Goal: Task Accomplishment & Management: Manage account settings

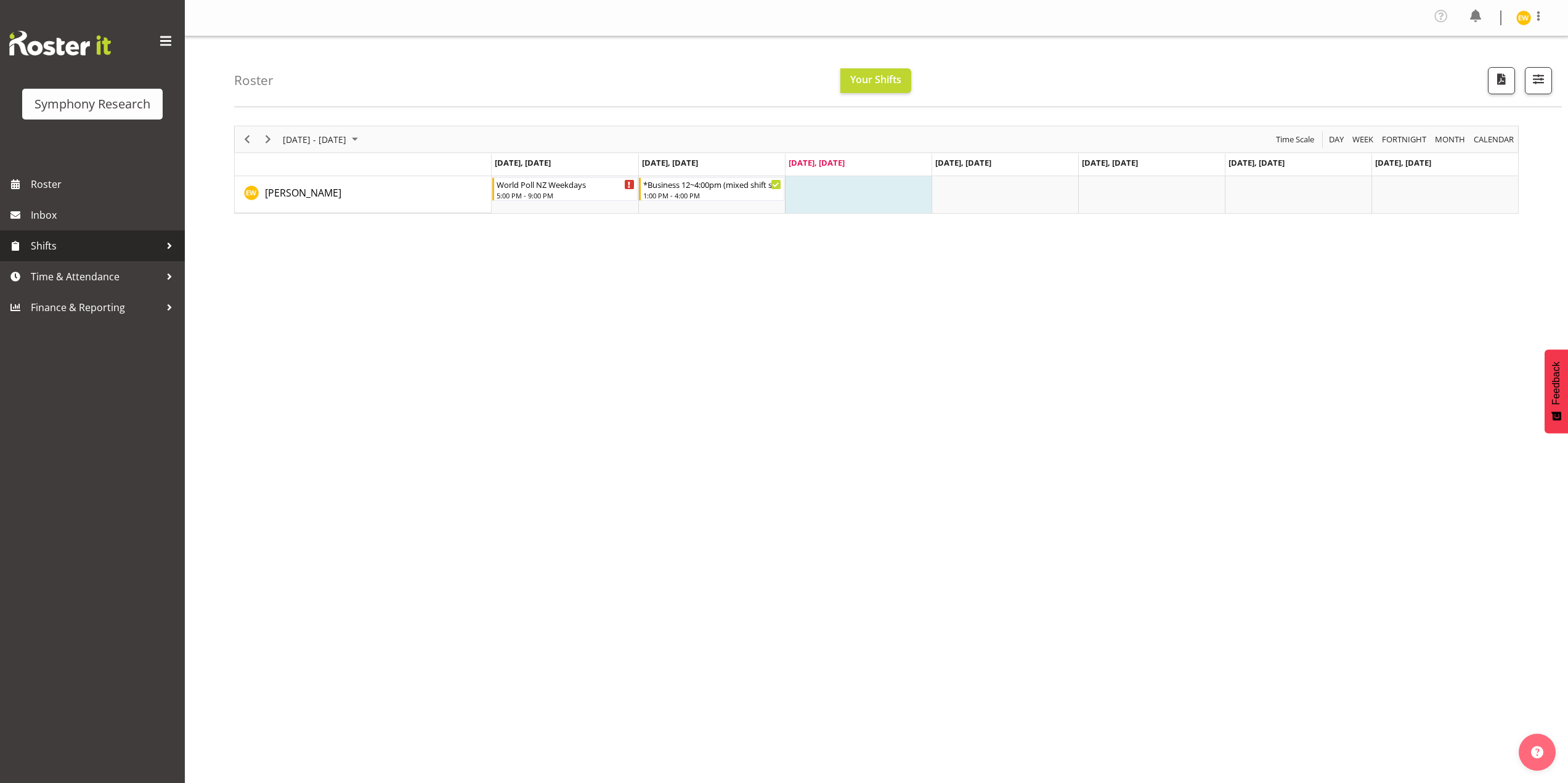
click at [83, 236] on link "Shifts" at bounding box center [92, 246] width 185 height 31
click at [56, 376] on span "Time & Attendance" at bounding box center [95, 375] width 129 height 18
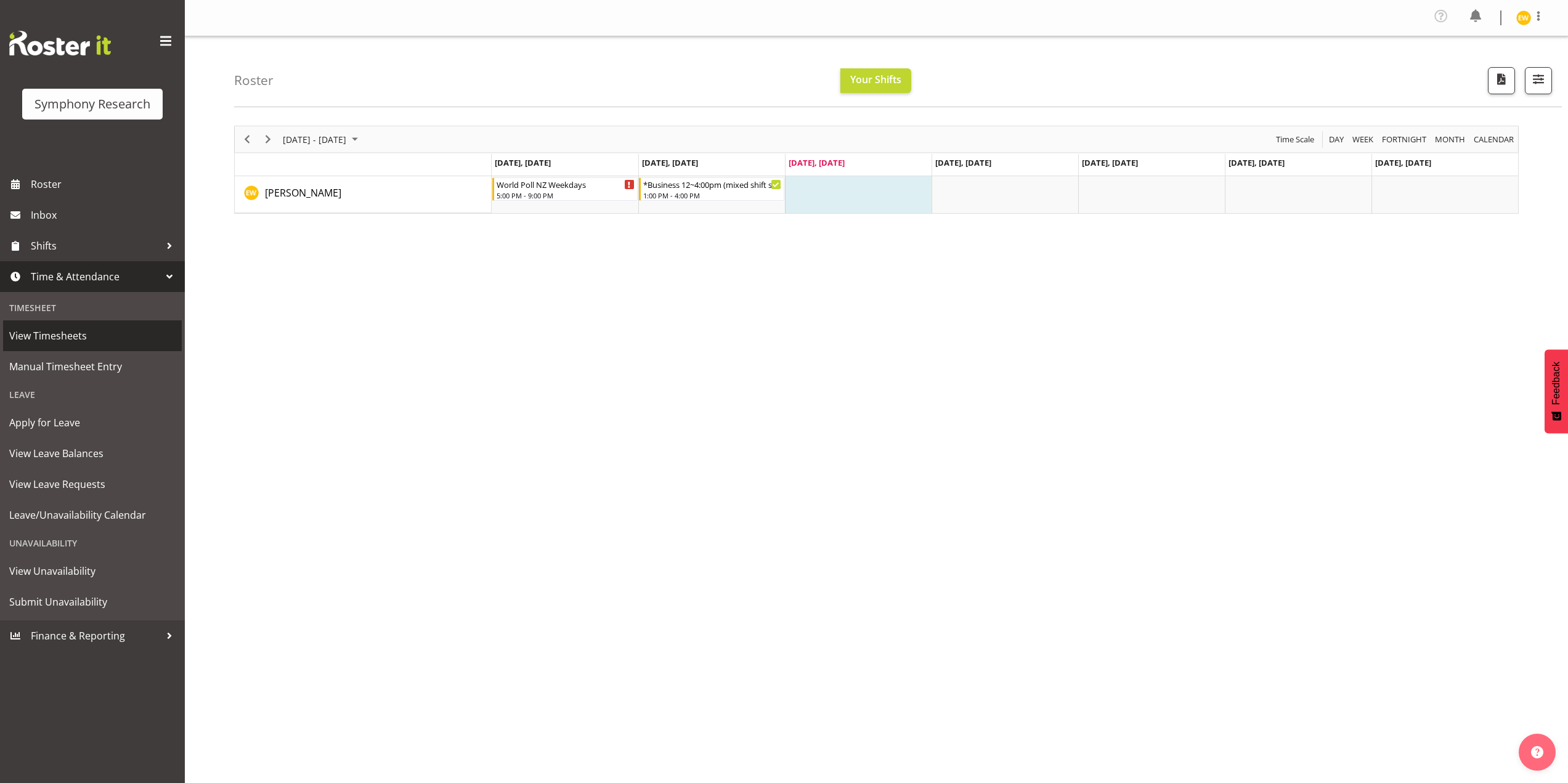
click at [63, 333] on span "View Timesheets" at bounding box center [92, 336] width 167 height 18
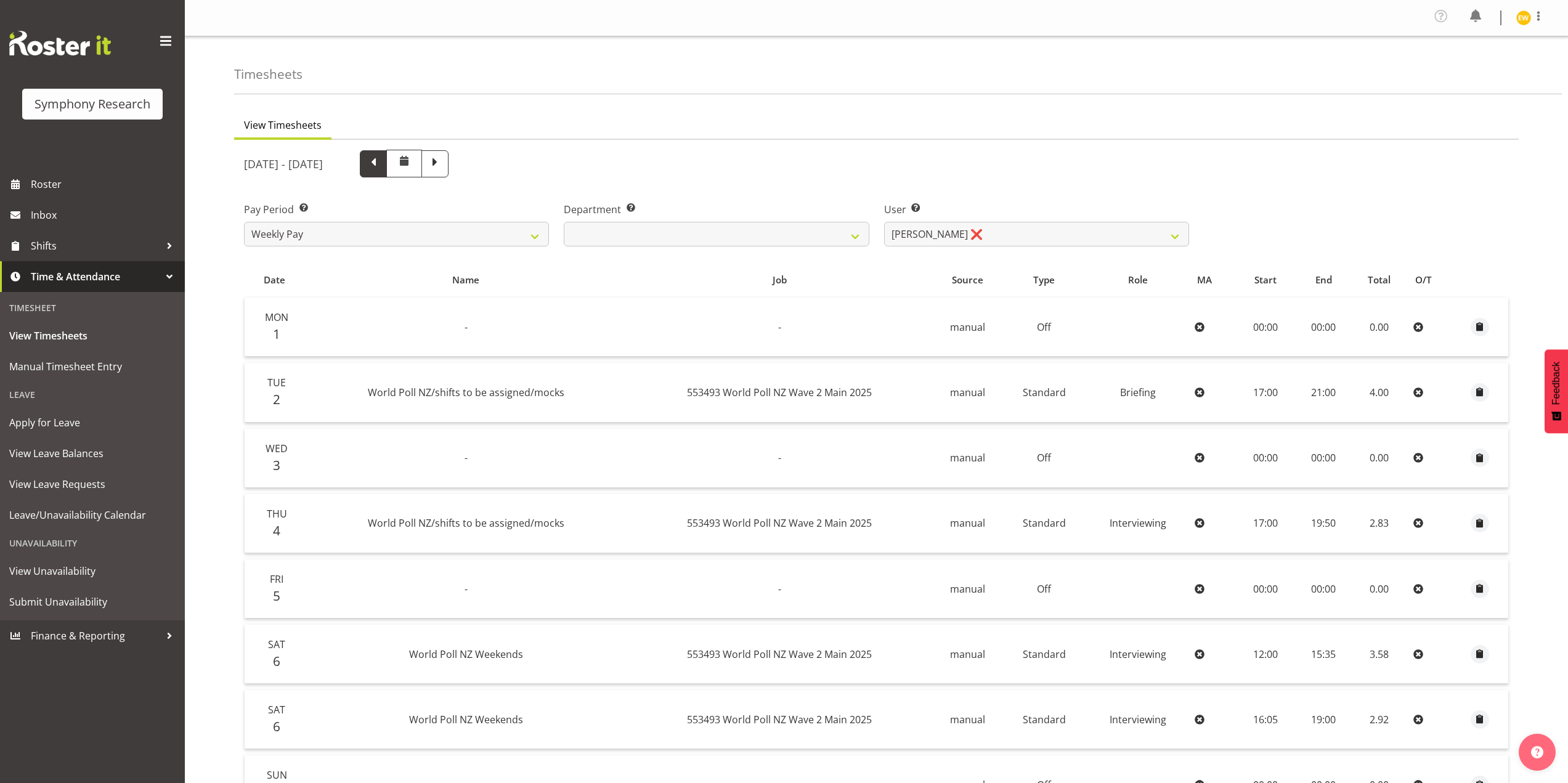
click at [381, 168] on span at bounding box center [373, 162] width 16 height 16
select select
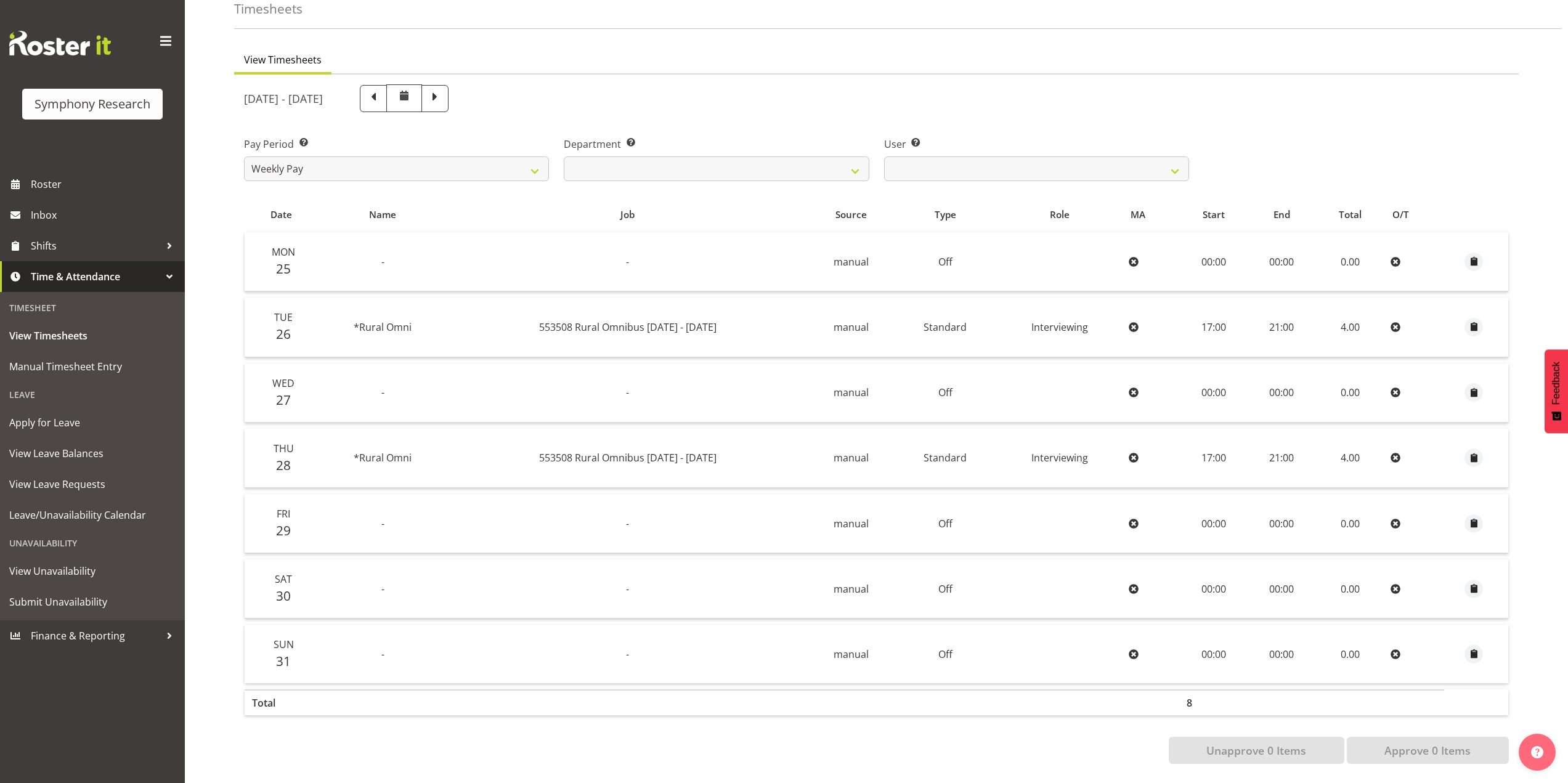
scroll to position [75, 0]
click at [381, 90] on span at bounding box center [373, 97] width 16 height 16
select select
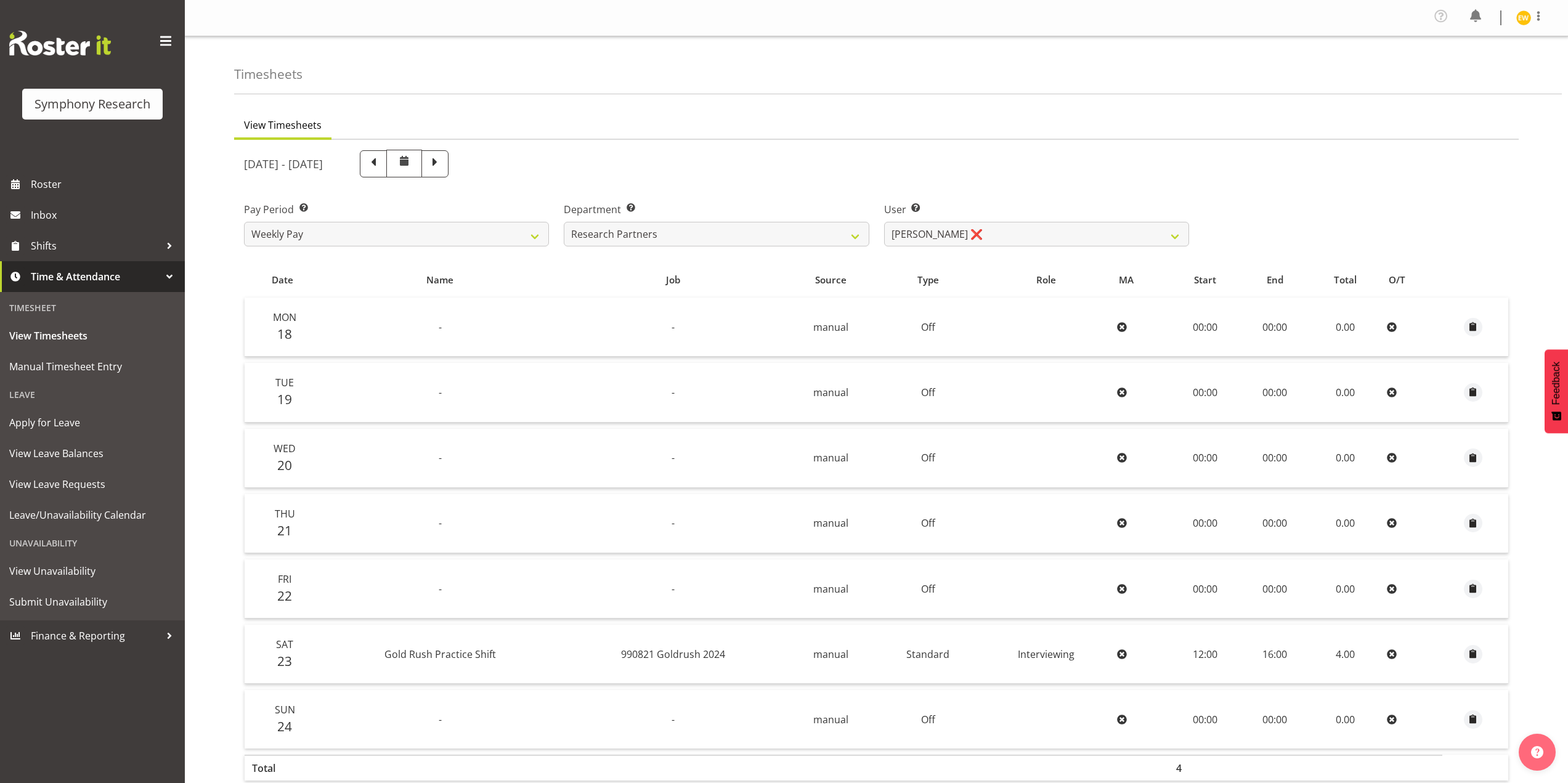
click at [443, 166] on span at bounding box center [435, 162] width 16 height 16
select select
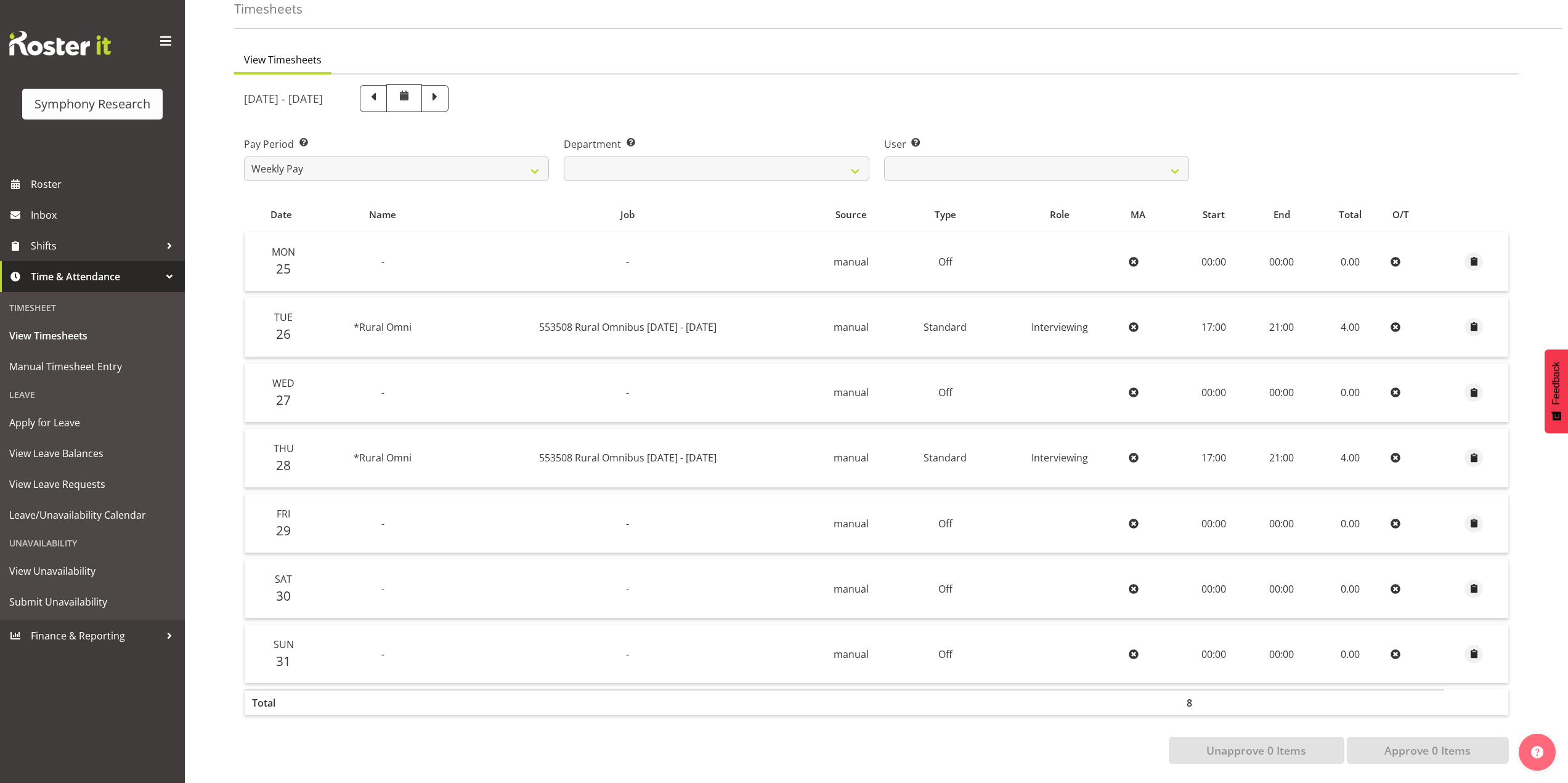
scroll to position [75, 0]
click at [443, 92] on span at bounding box center [435, 97] width 16 height 16
select select
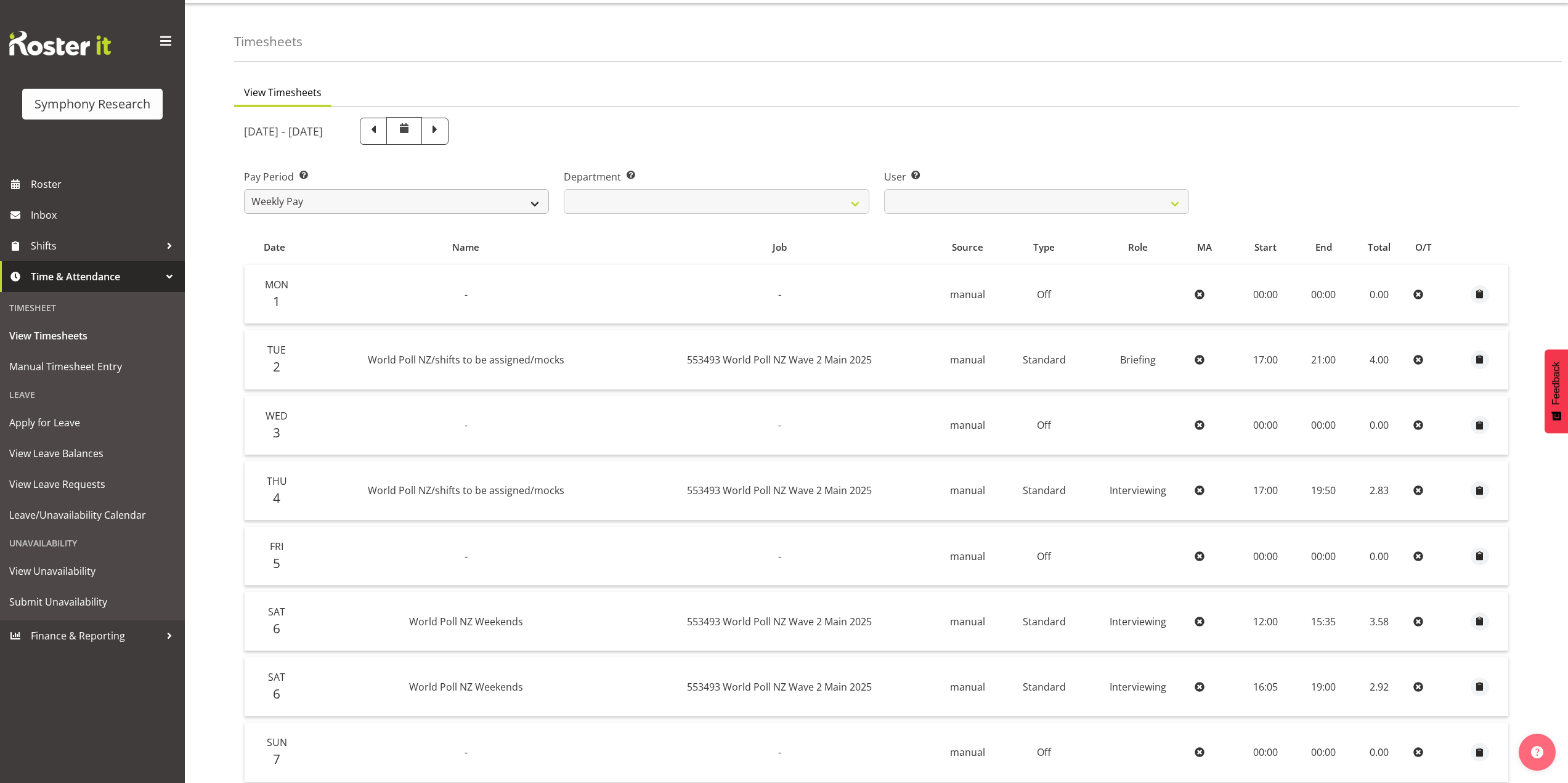
scroll to position [123, 0]
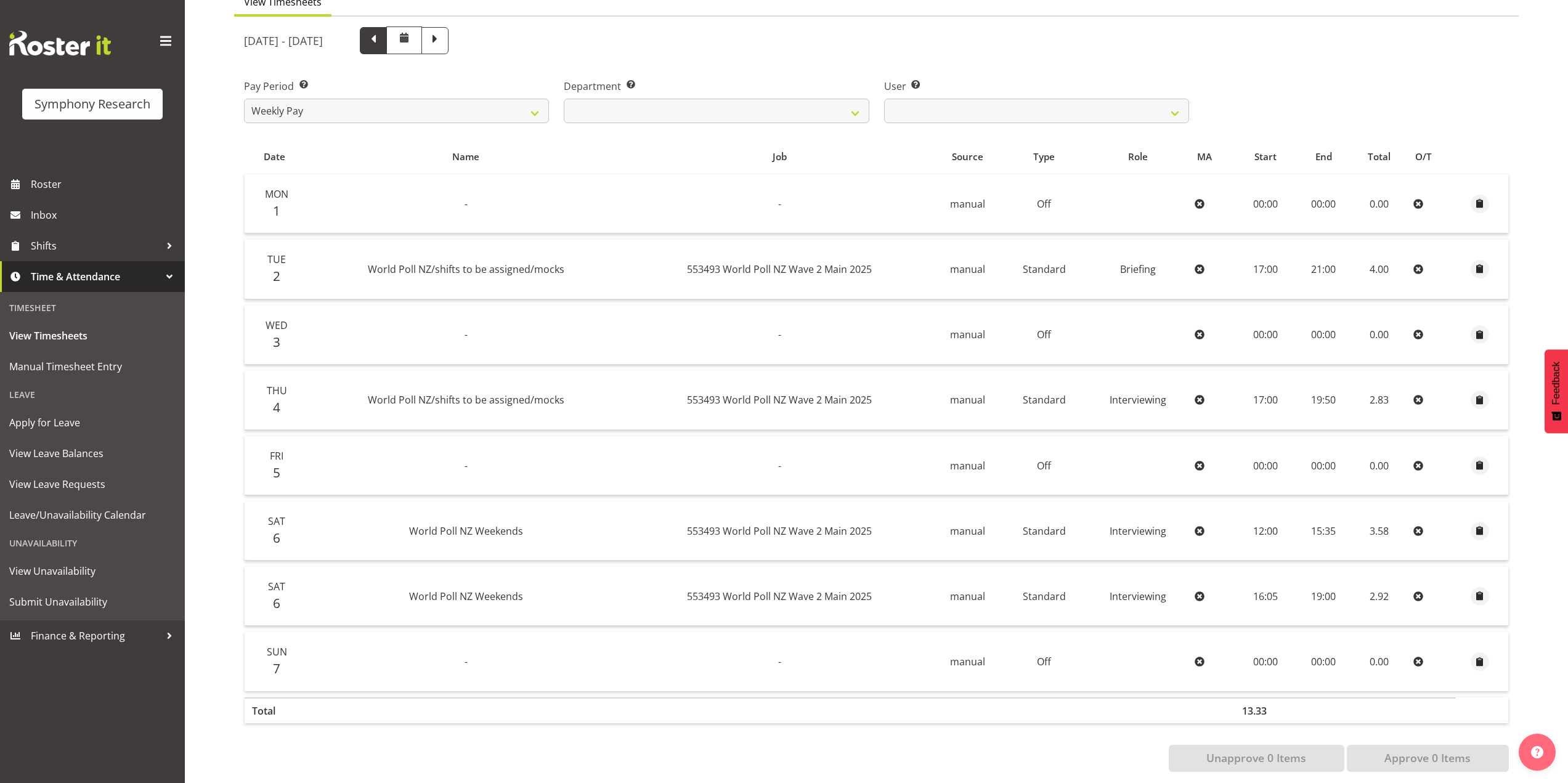
click at [381, 44] on span at bounding box center [373, 40] width 16 height 16
select select
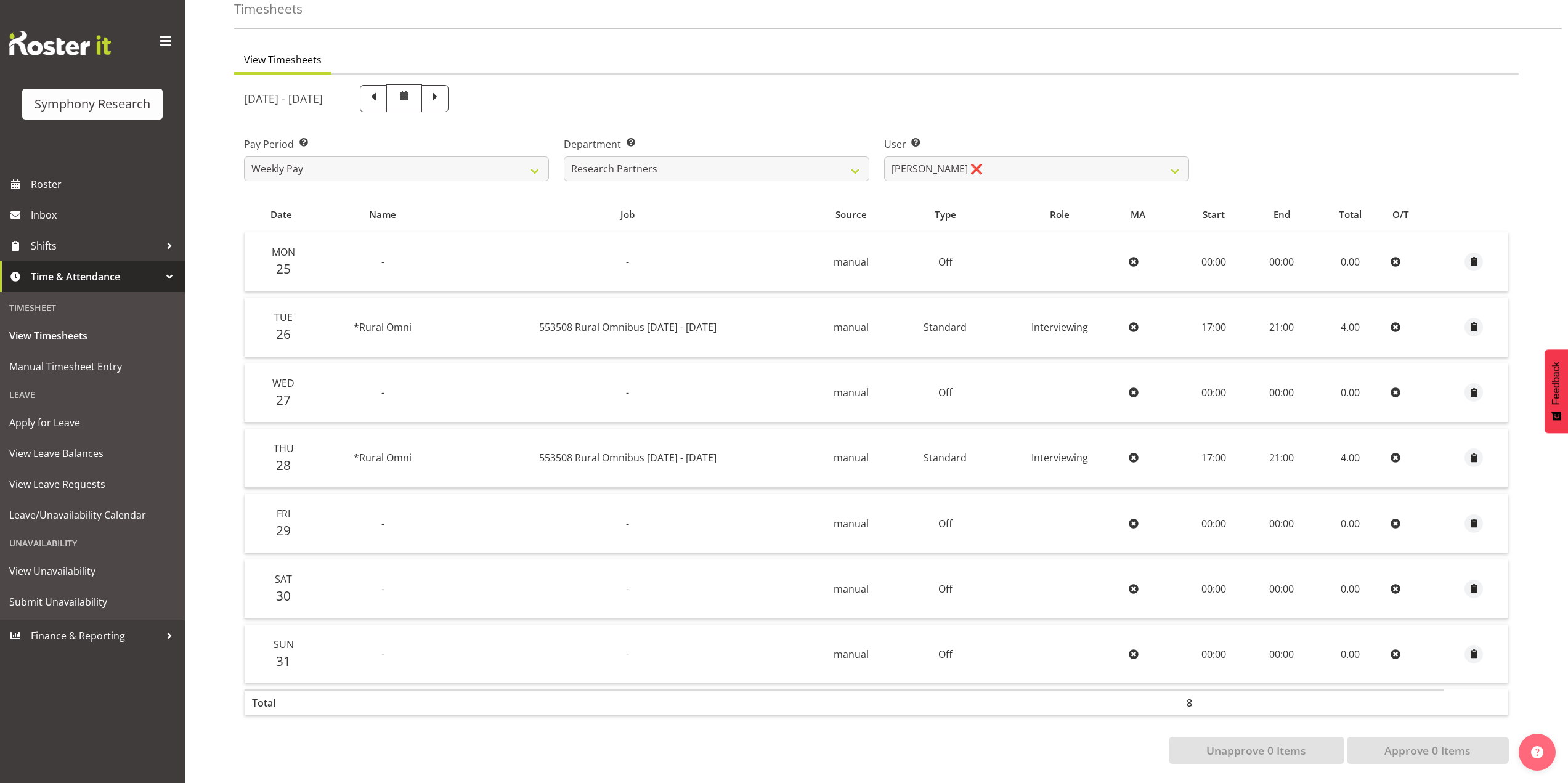
scroll to position [75, 0]
click at [443, 92] on span at bounding box center [435, 97] width 16 height 16
select select
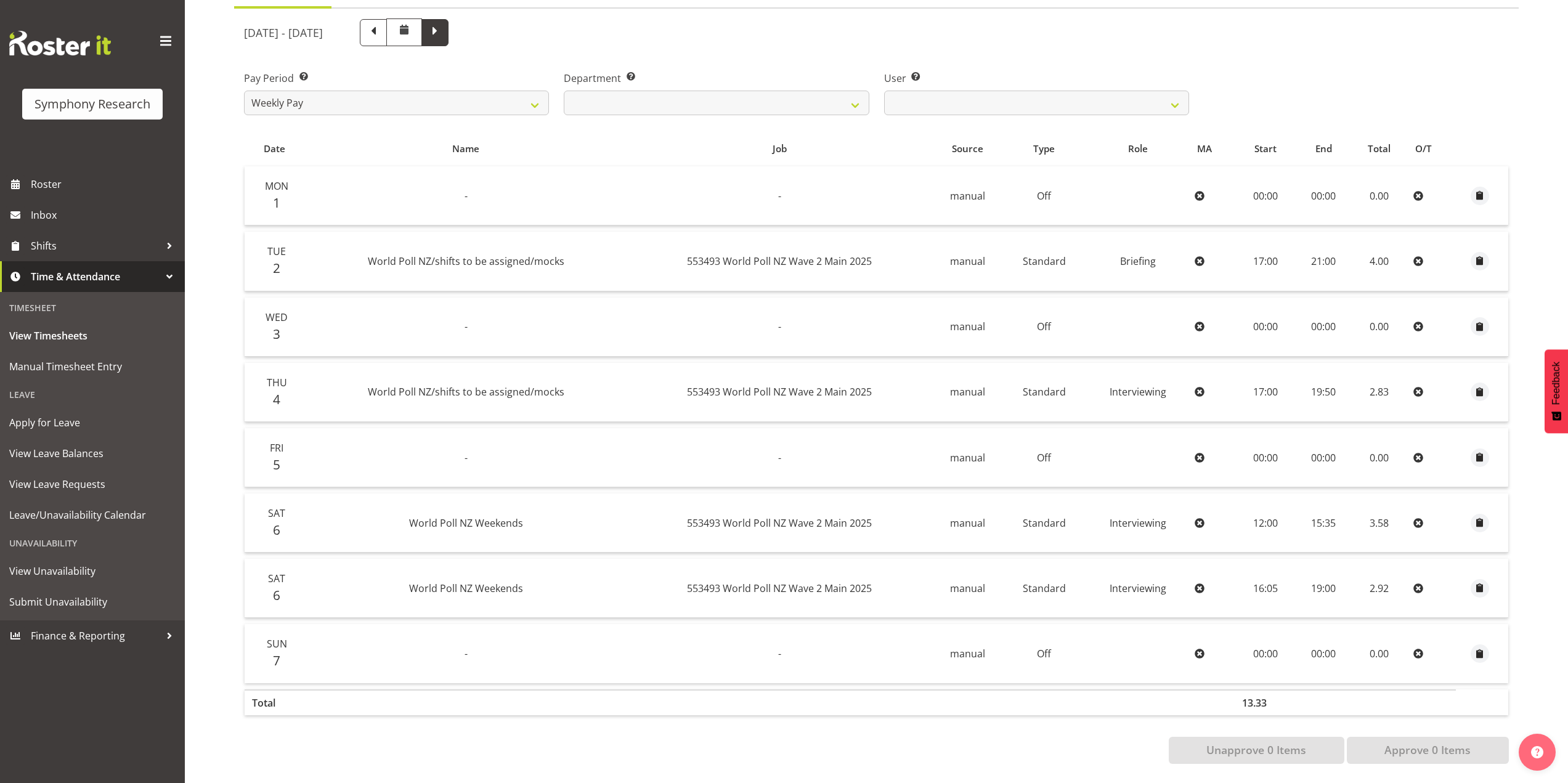
scroll to position [140, 0]
click at [443, 23] on span at bounding box center [435, 31] width 16 height 16
select select
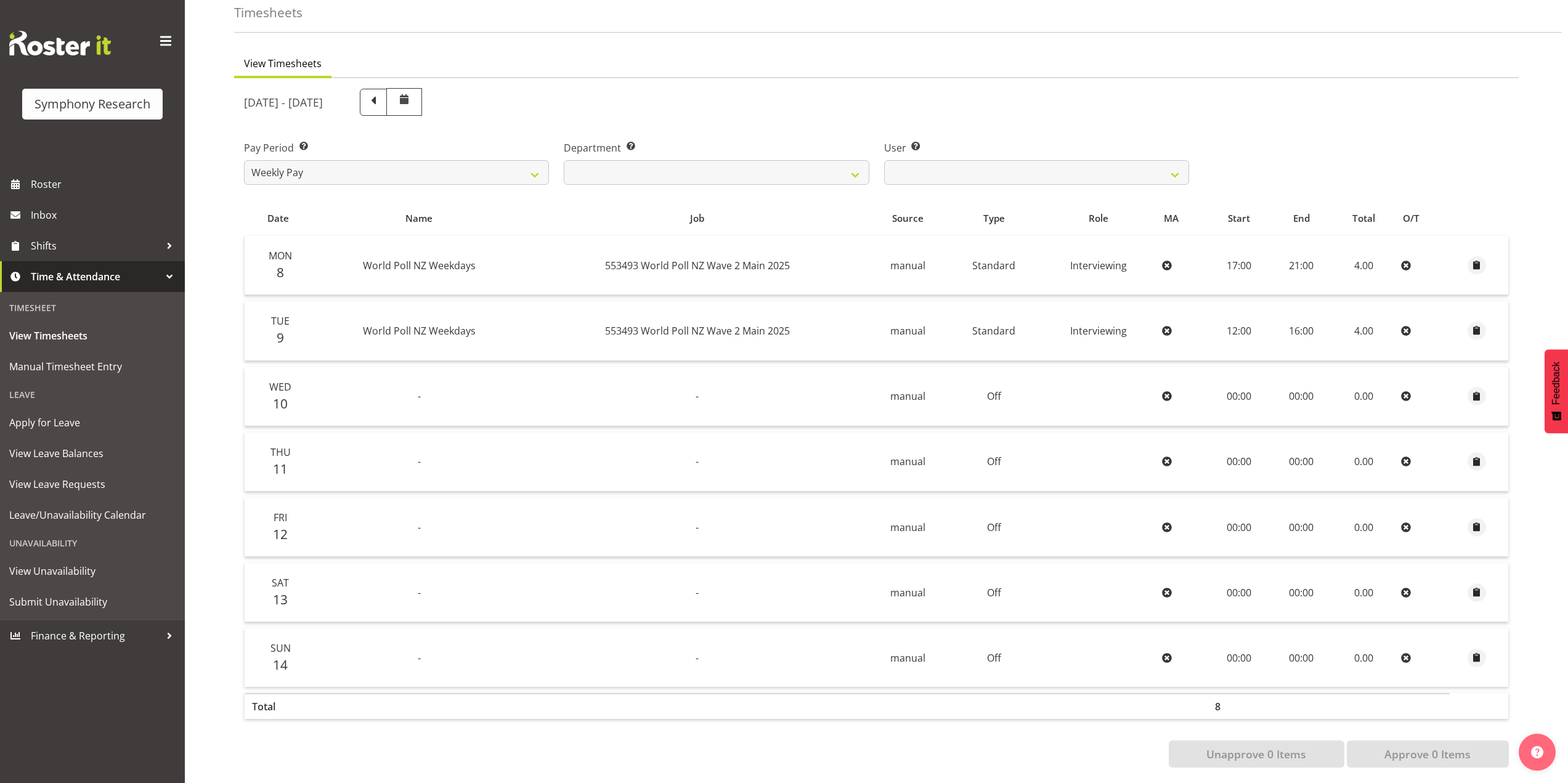
scroll to position [75, 0]
click at [48, 597] on span "Submit Unavailability" at bounding box center [92, 602] width 167 height 18
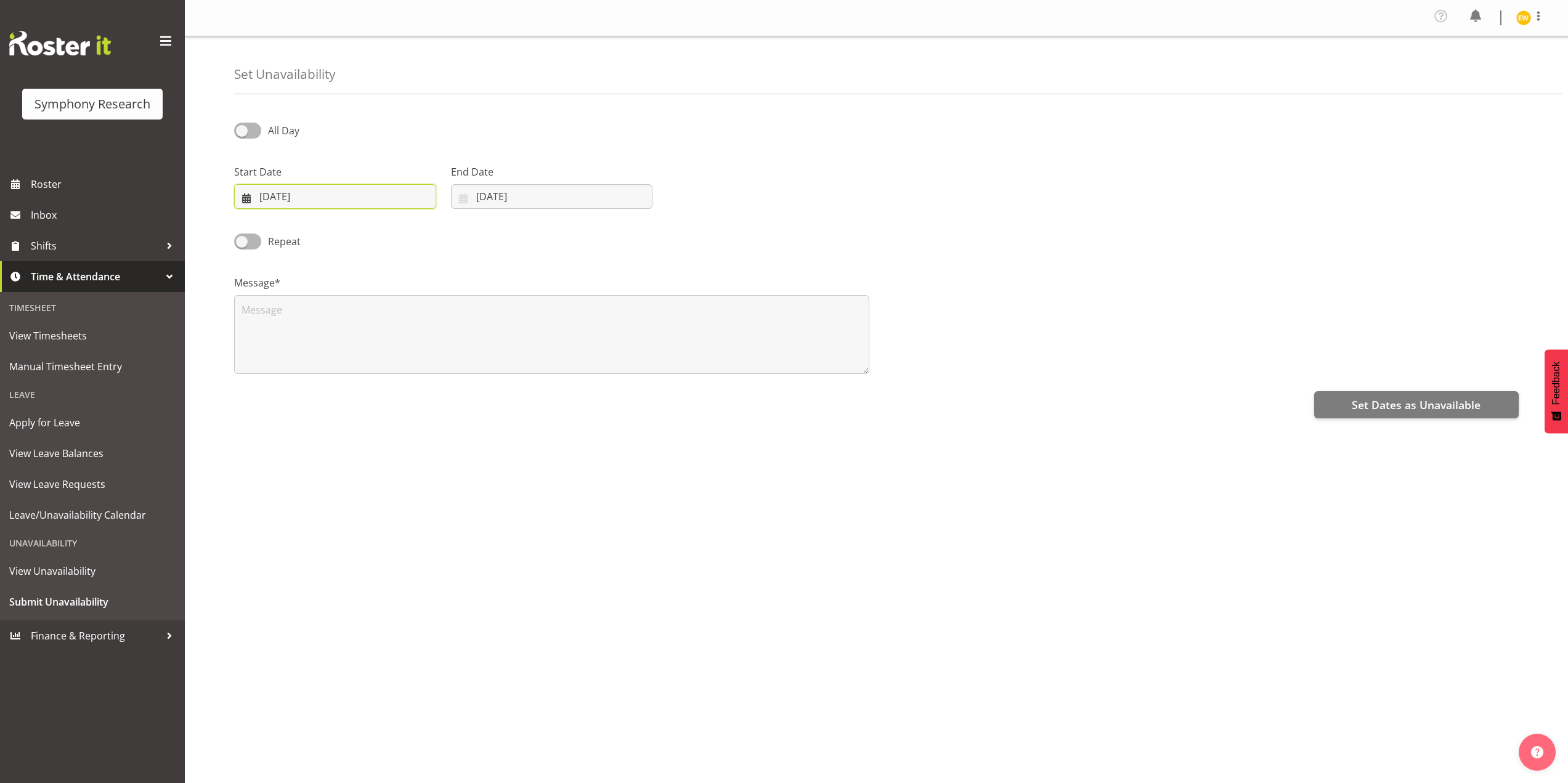
click at [261, 192] on input "10/09/2025" at bounding box center [335, 196] width 202 height 25
click at [339, 347] on span "17" at bounding box center [335, 343] width 10 height 12
type input "17/09/2025"
click at [507, 190] on input "[DATE]" at bounding box center [552, 196] width 202 height 25
click at [546, 347] on span "17" at bounding box center [550, 343] width 10 height 12
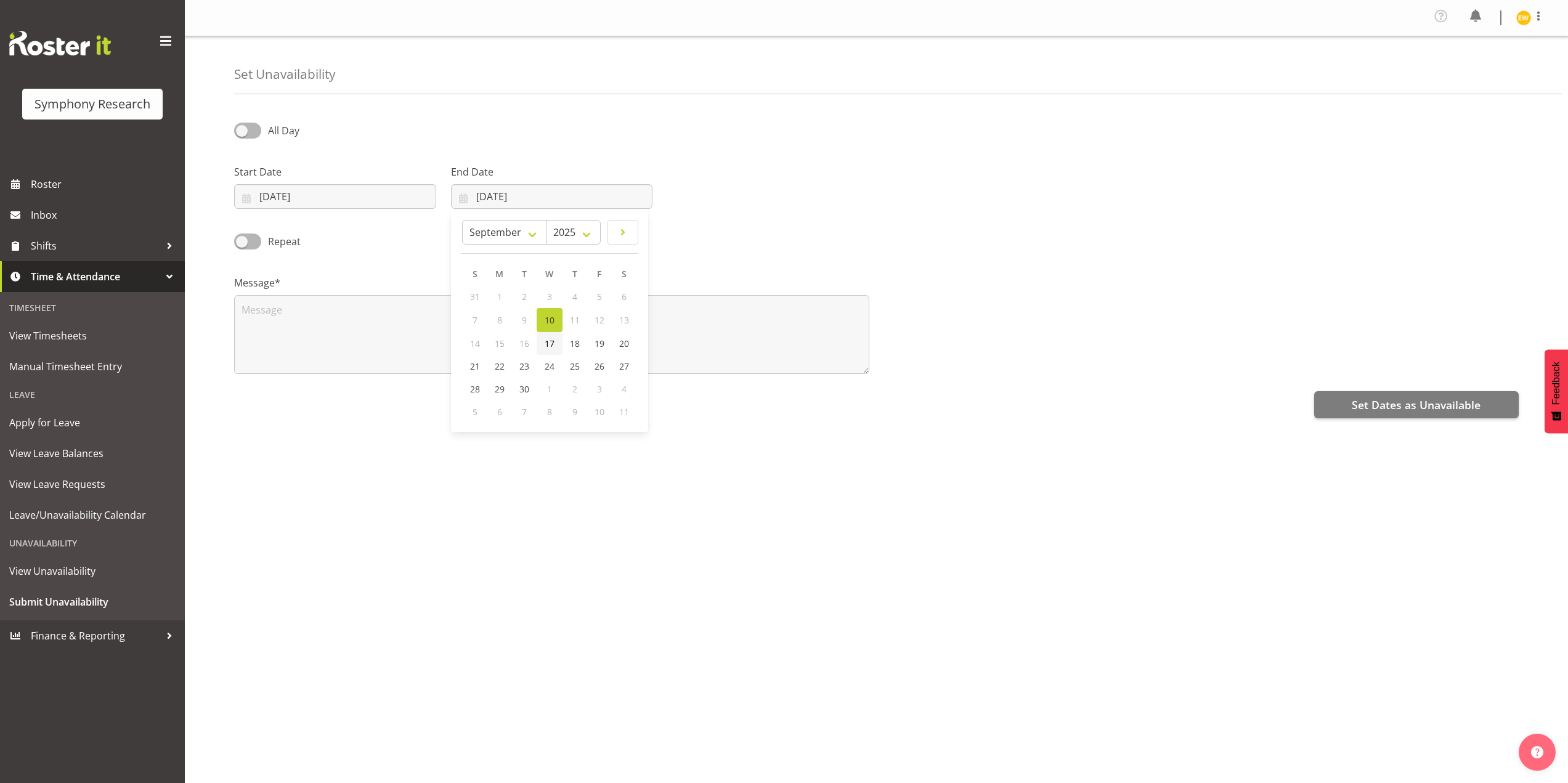
type input "17/09/2025"
click at [323, 332] on textarea at bounding box center [552, 334] width 635 height 79
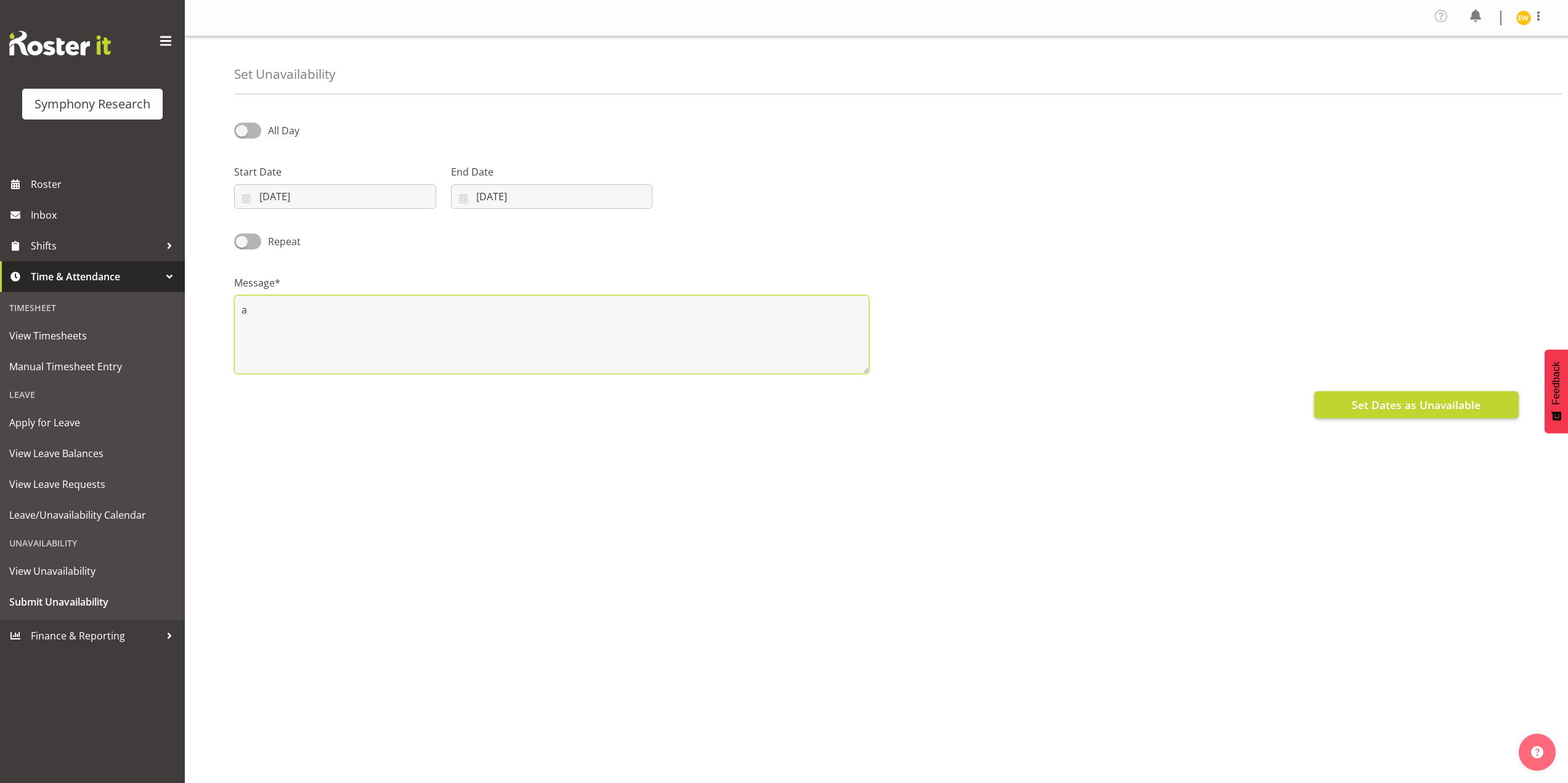
type textarea "a"
click at [1383, 404] on span "Set Dates as Unavailable" at bounding box center [1416, 404] width 128 height 16
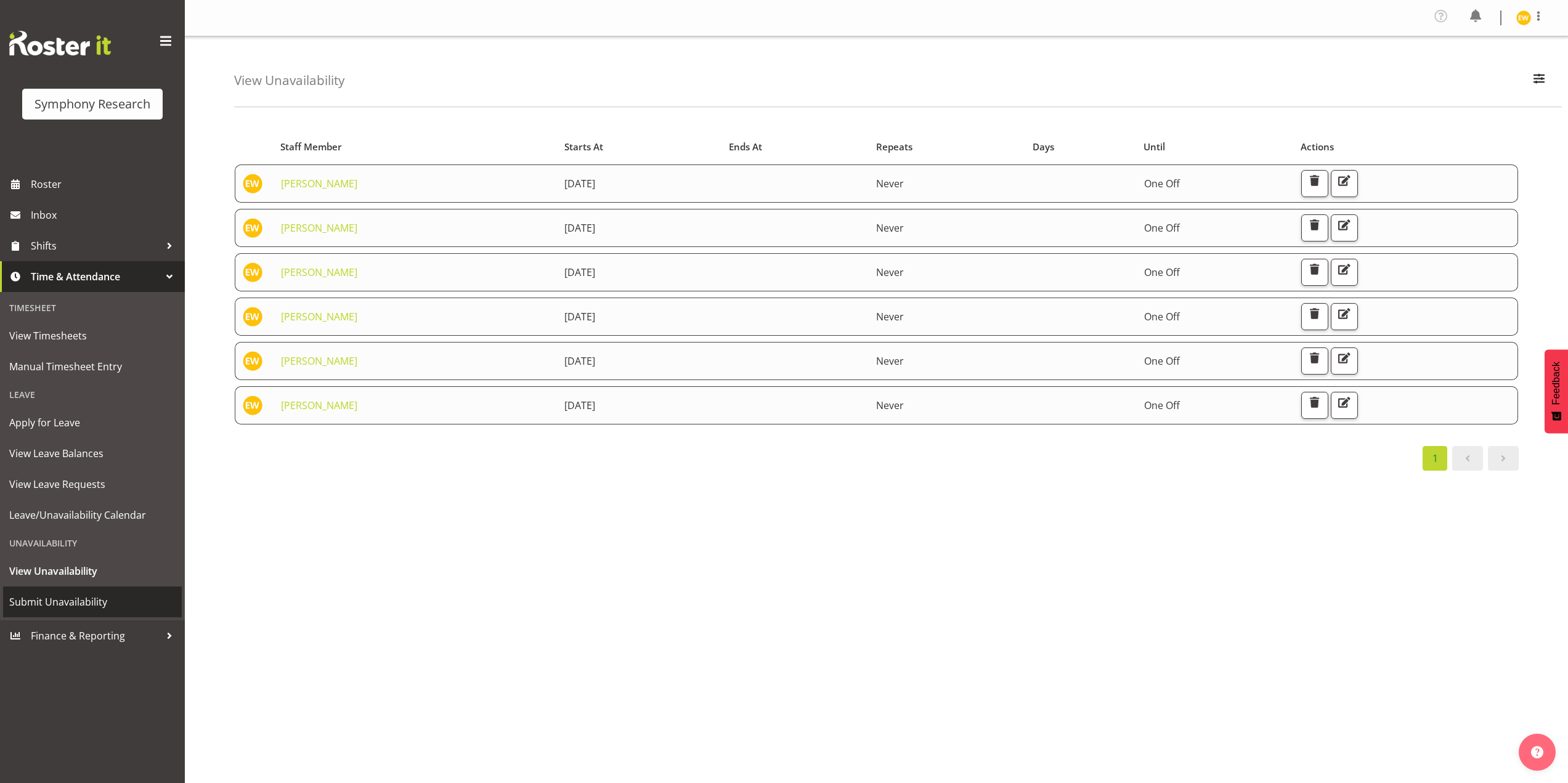
click at [51, 595] on span "Submit Unavailability" at bounding box center [92, 602] width 167 height 18
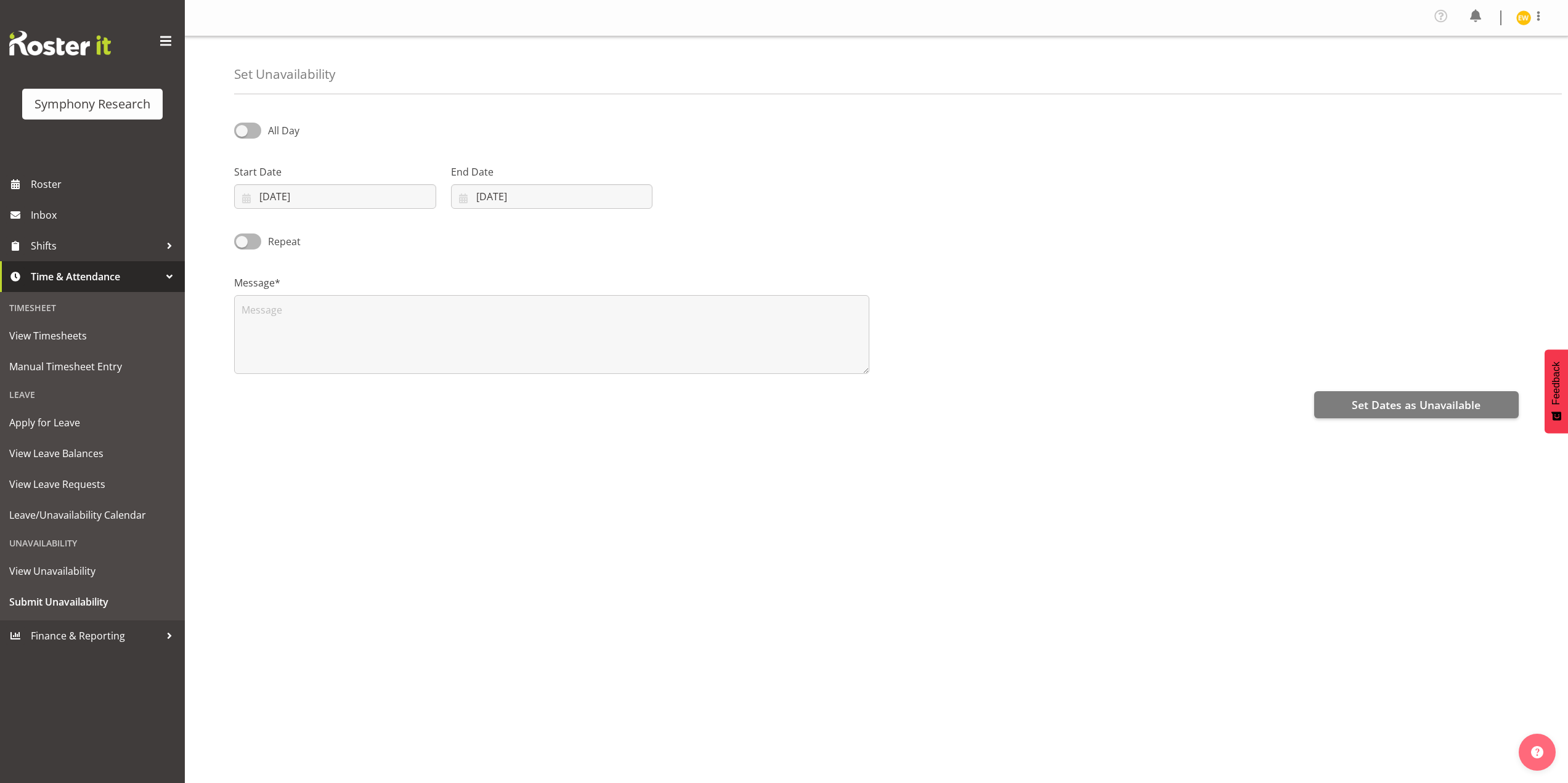
select select "8"
select select "2025"
click at [283, 200] on input "10/09/2025" at bounding box center [335, 196] width 202 height 25
click at [359, 346] on span "18" at bounding box center [361, 343] width 10 height 12
type input "18/09/2025"
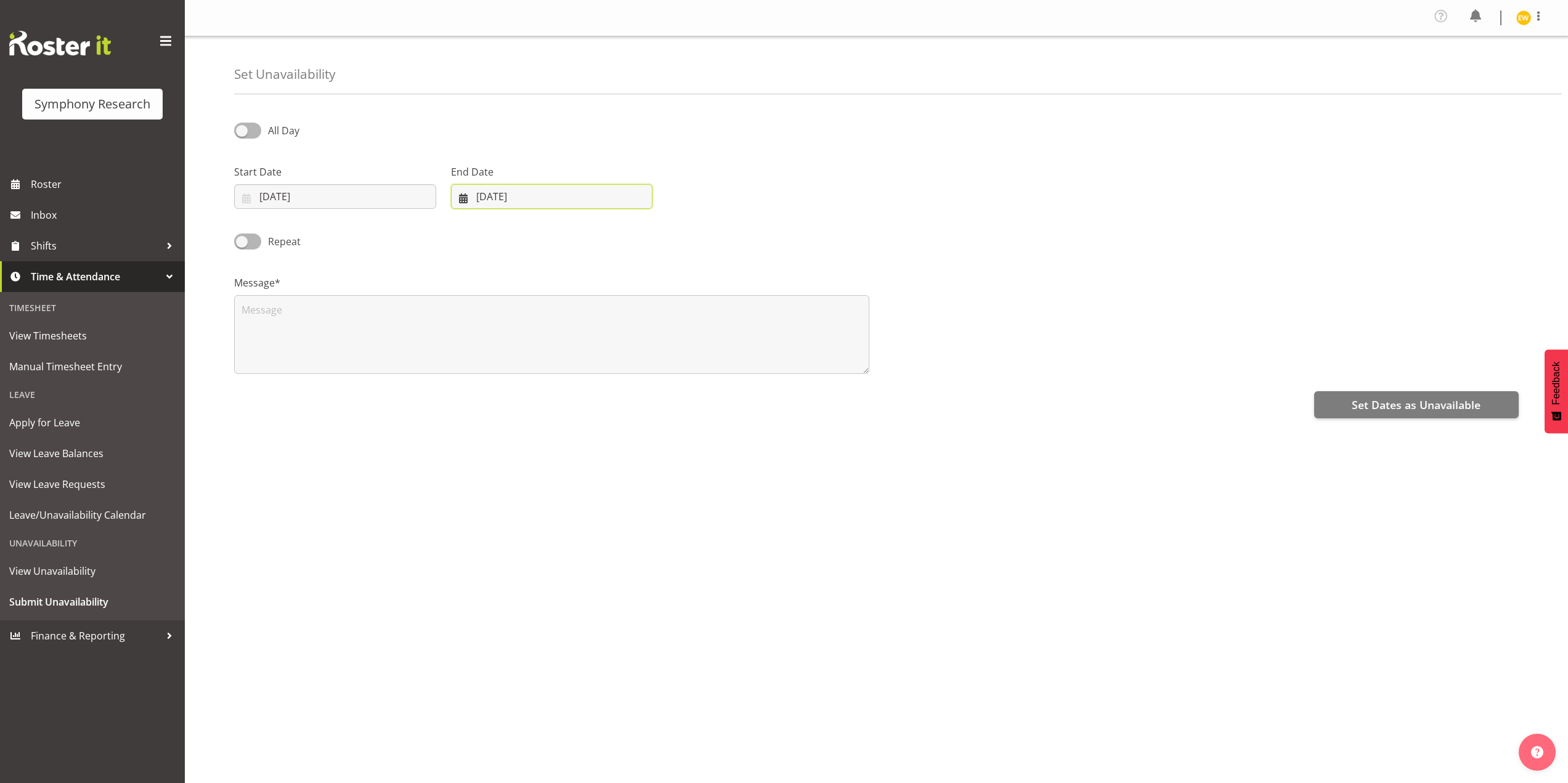
click at [485, 198] on input "10/09/2025" at bounding box center [552, 196] width 202 height 25
click at [581, 347] on link "18" at bounding box center [574, 344] width 25 height 23
type input "18/09/2025"
click at [267, 351] on textarea at bounding box center [552, 334] width 635 height 79
type textarea "a"
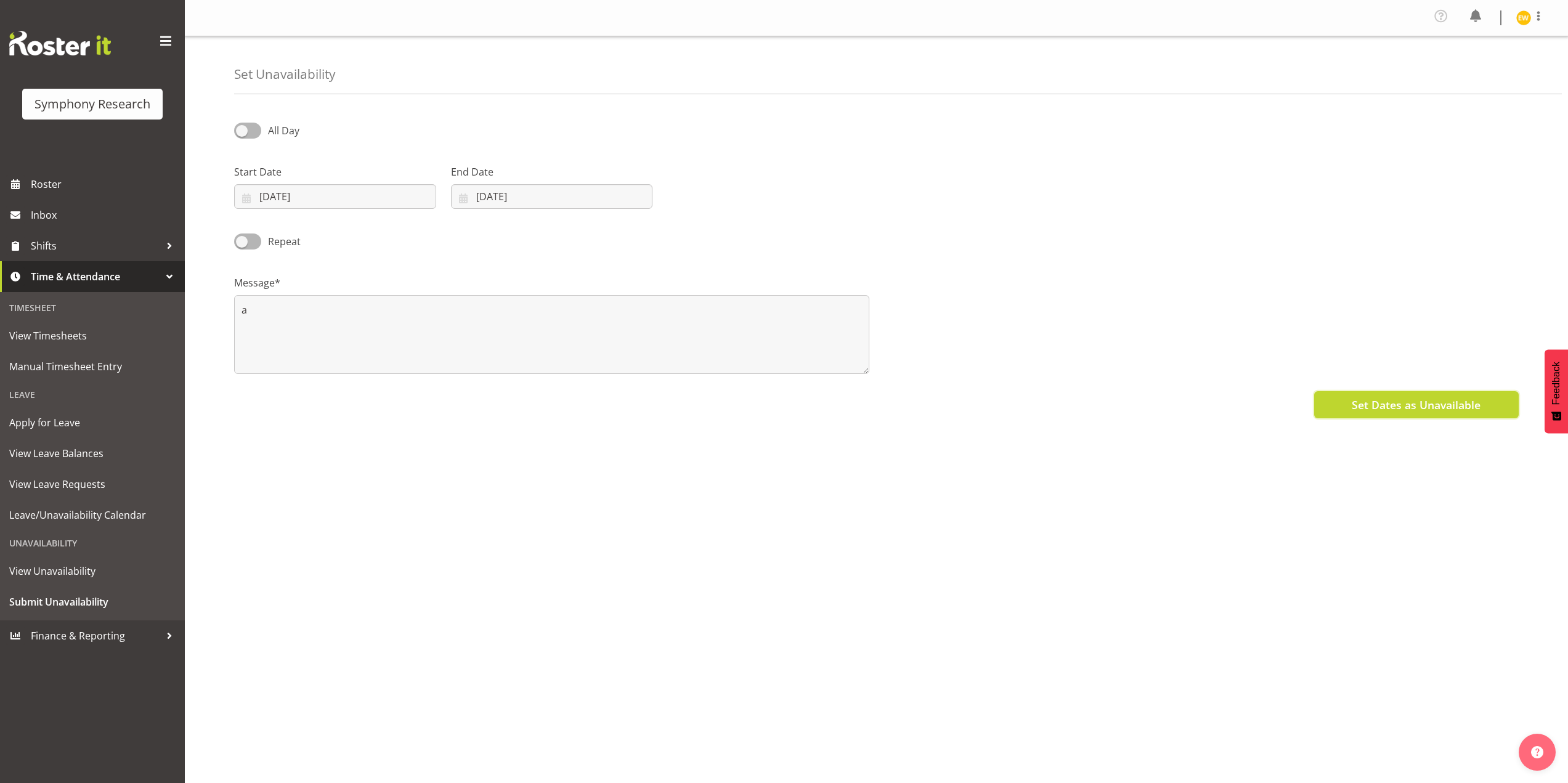
click at [1409, 410] on span "Set Dates as Unavailable" at bounding box center [1416, 404] width 128 height 16
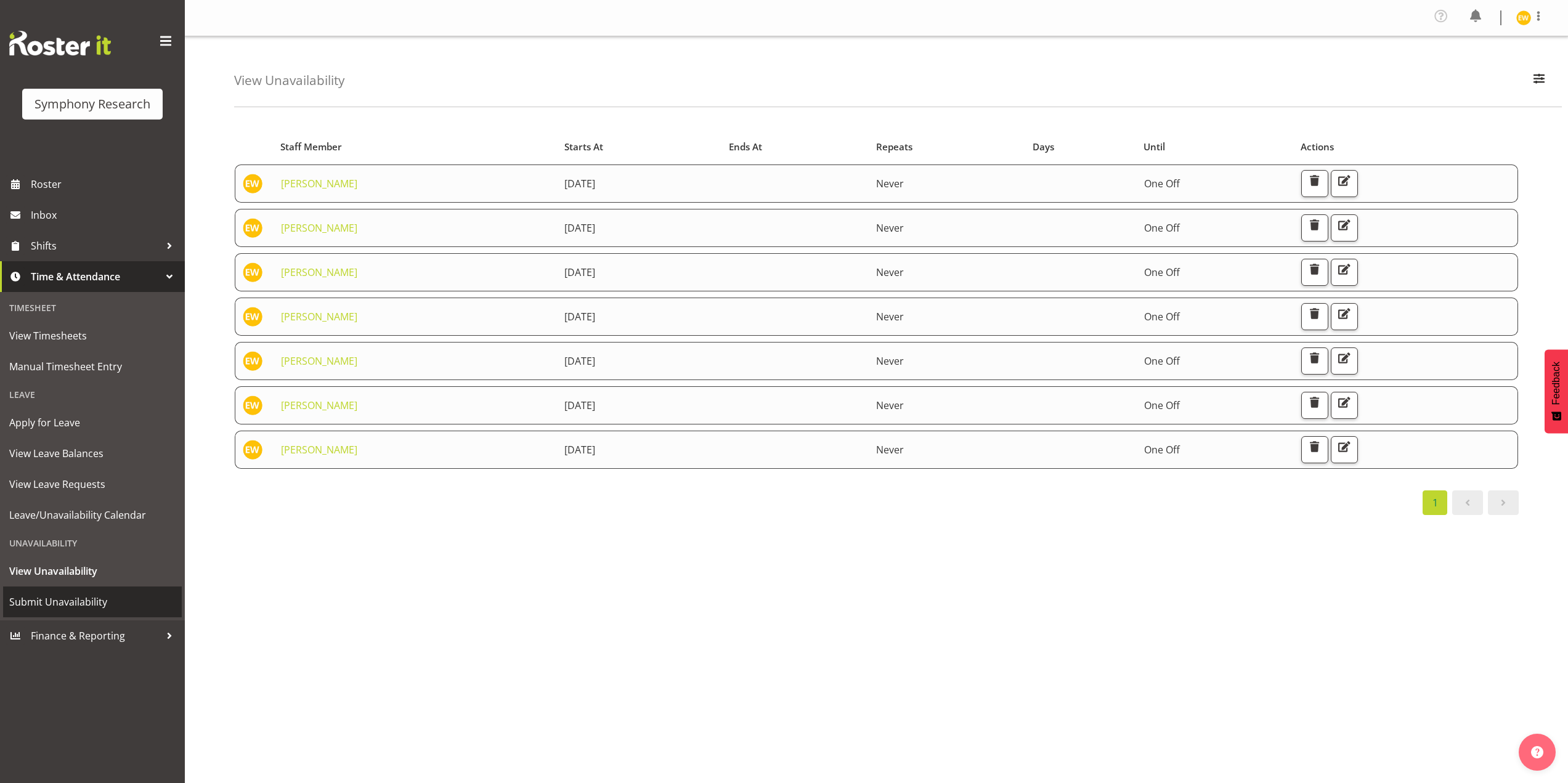
click at [73, 612] on link "Submit Unavailability" at bounding box center [92, 602] width 179 height 31
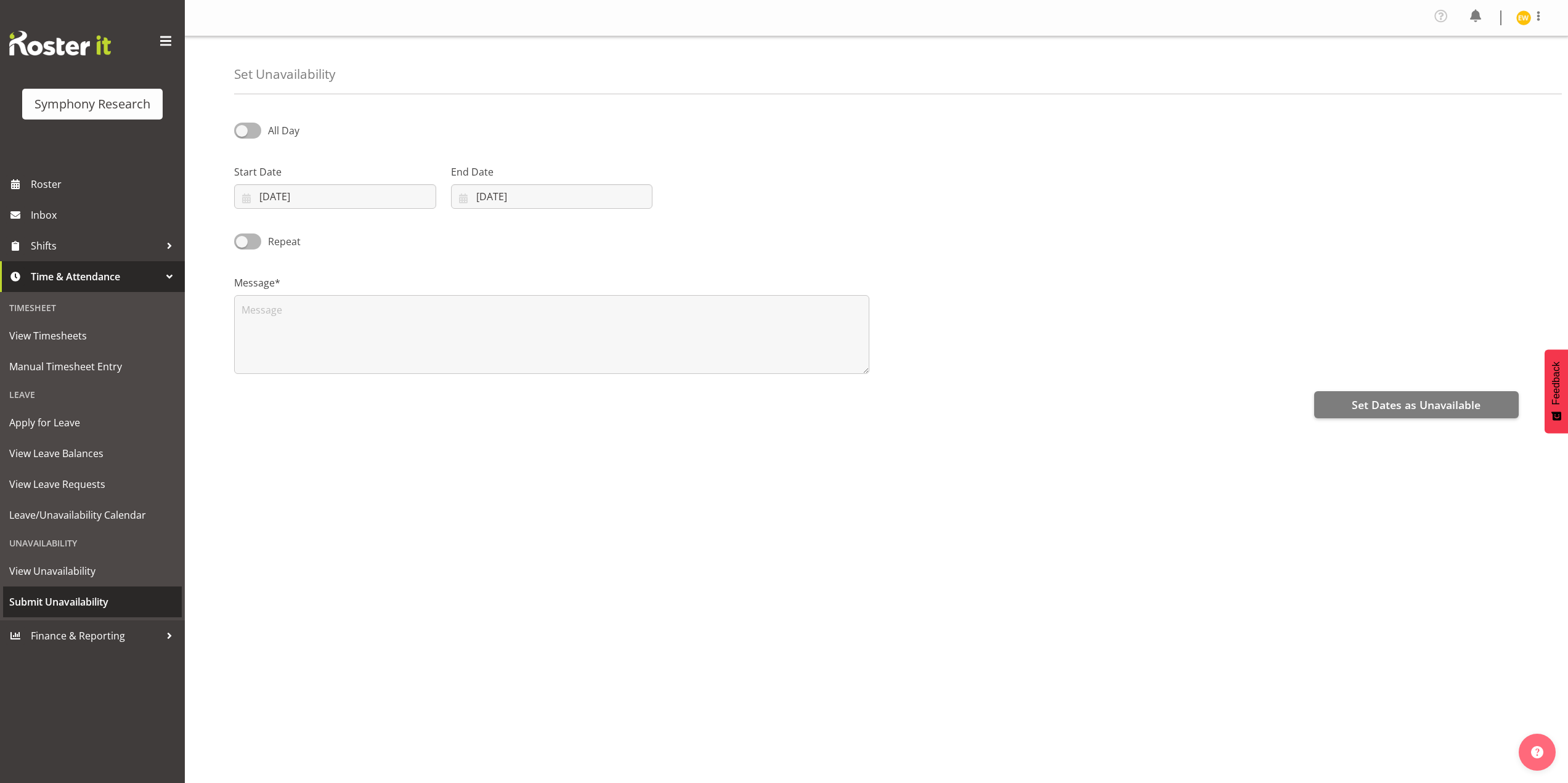
select select "8"
select select "2025"
click at [277, 198] on input "[DATE]" at bounding box center [335, 196] width 202 height 25
click at [388, 346] on span "19" at bounding box center [385, 343] width 10 height 12
type input "19/09/2025"
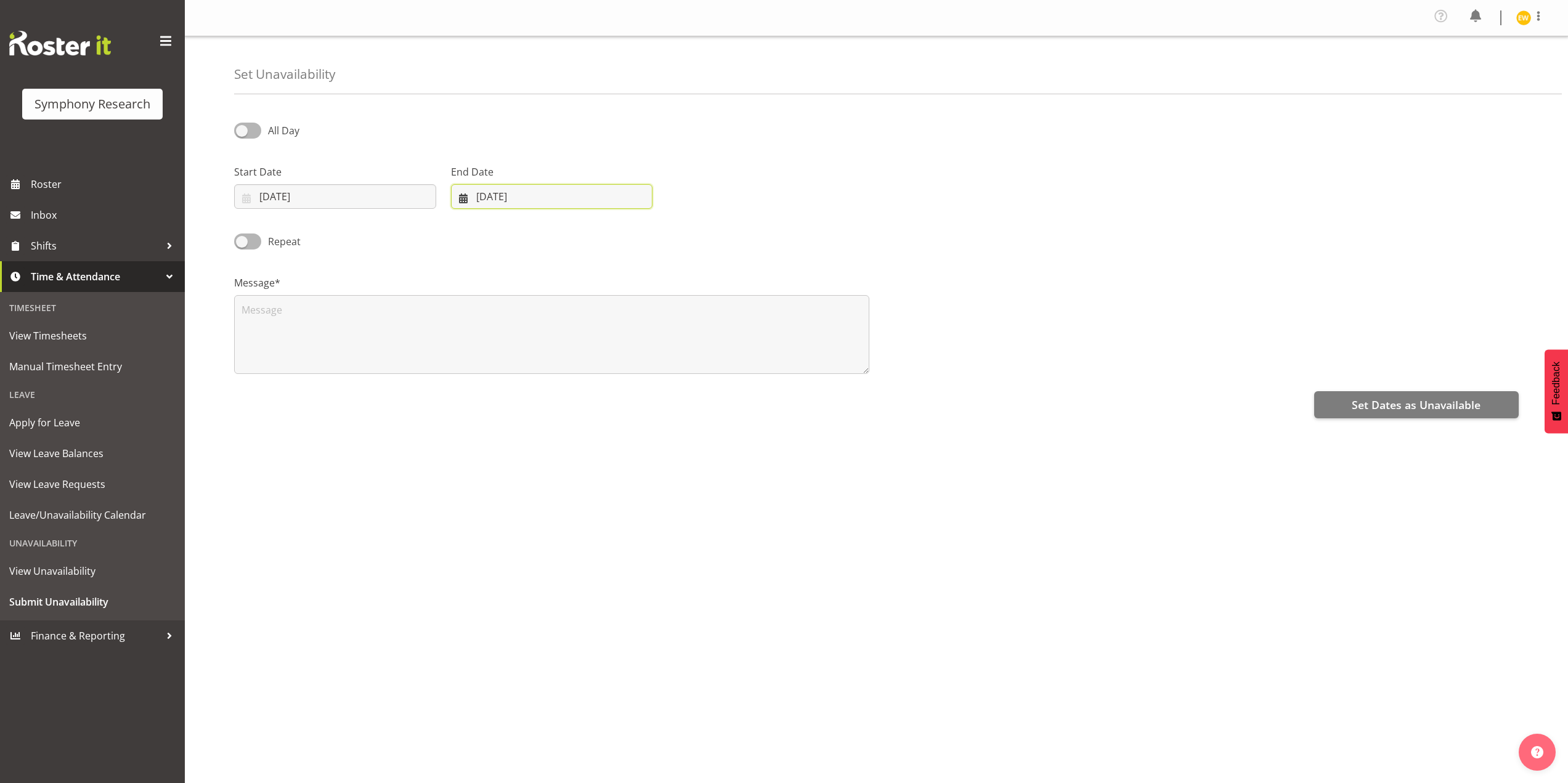
click at [507, 199] on input "10/09/2025" at bounding box center [552, 196] width 202 height 25
click at [603, 347] on span "19" at bounding box center [600, 343] width 10 height 12
type input "19/09/2025"
click at [303, 320] on textarea at bounding box center [552, 334] width 635 height 79
type textarea "a"
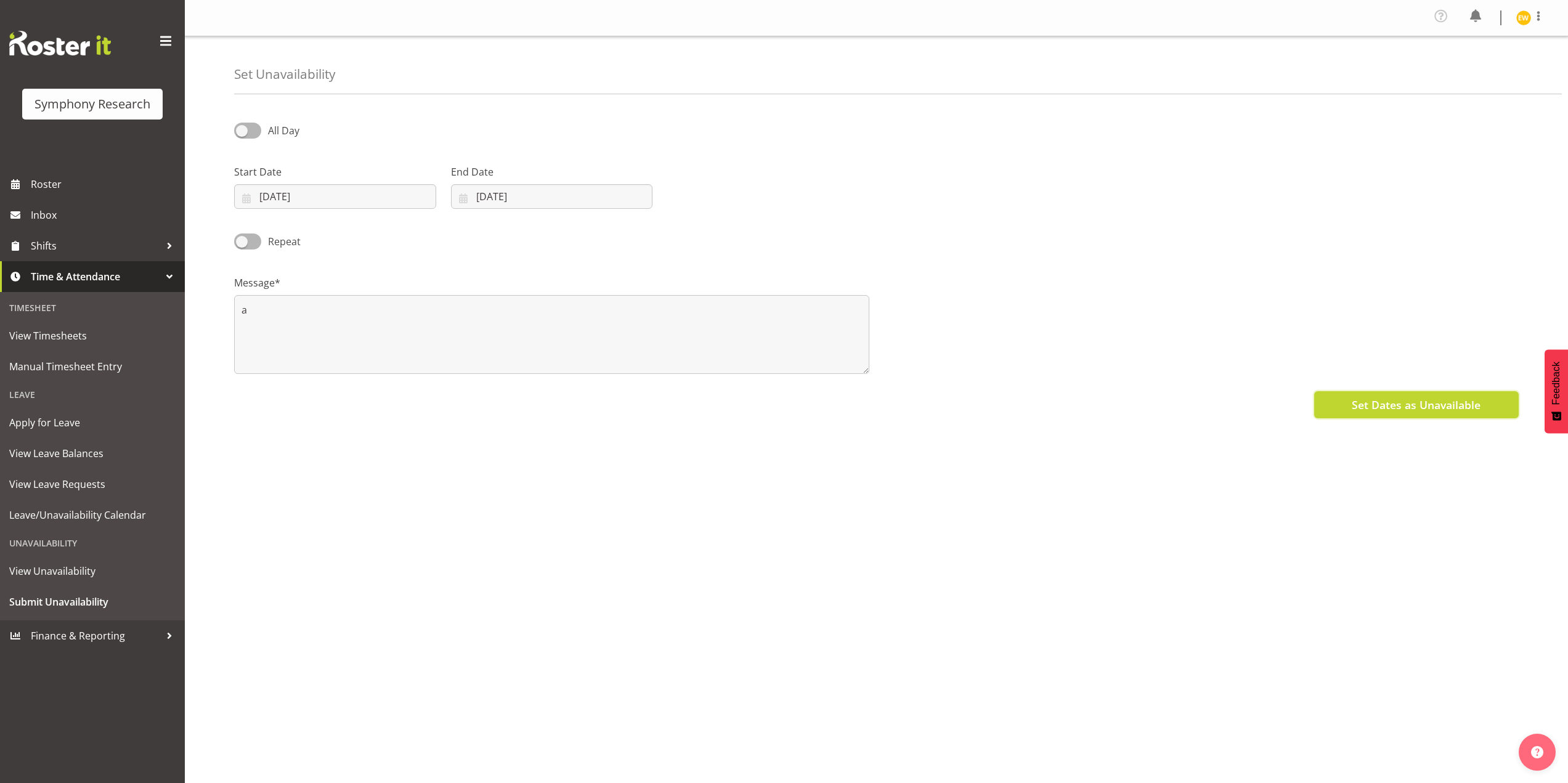
click at [1379, 406] on span "Set Dates as Unavailable" at bounding box center [1416, 404] width 128 height 16
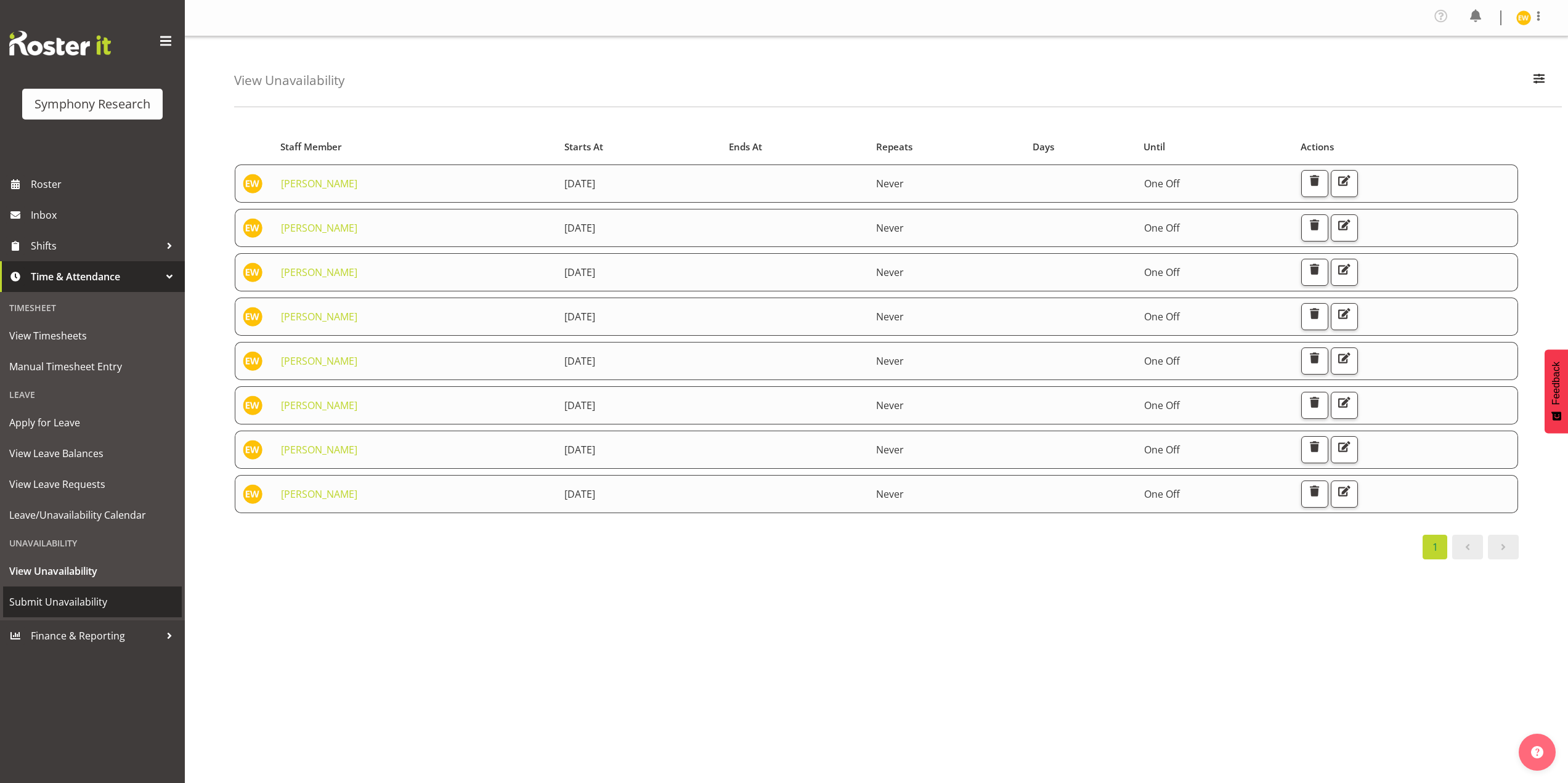
click at [57, 600] on span "Submit Unavailability" at bounding box center [92, 602] width 167 height 18
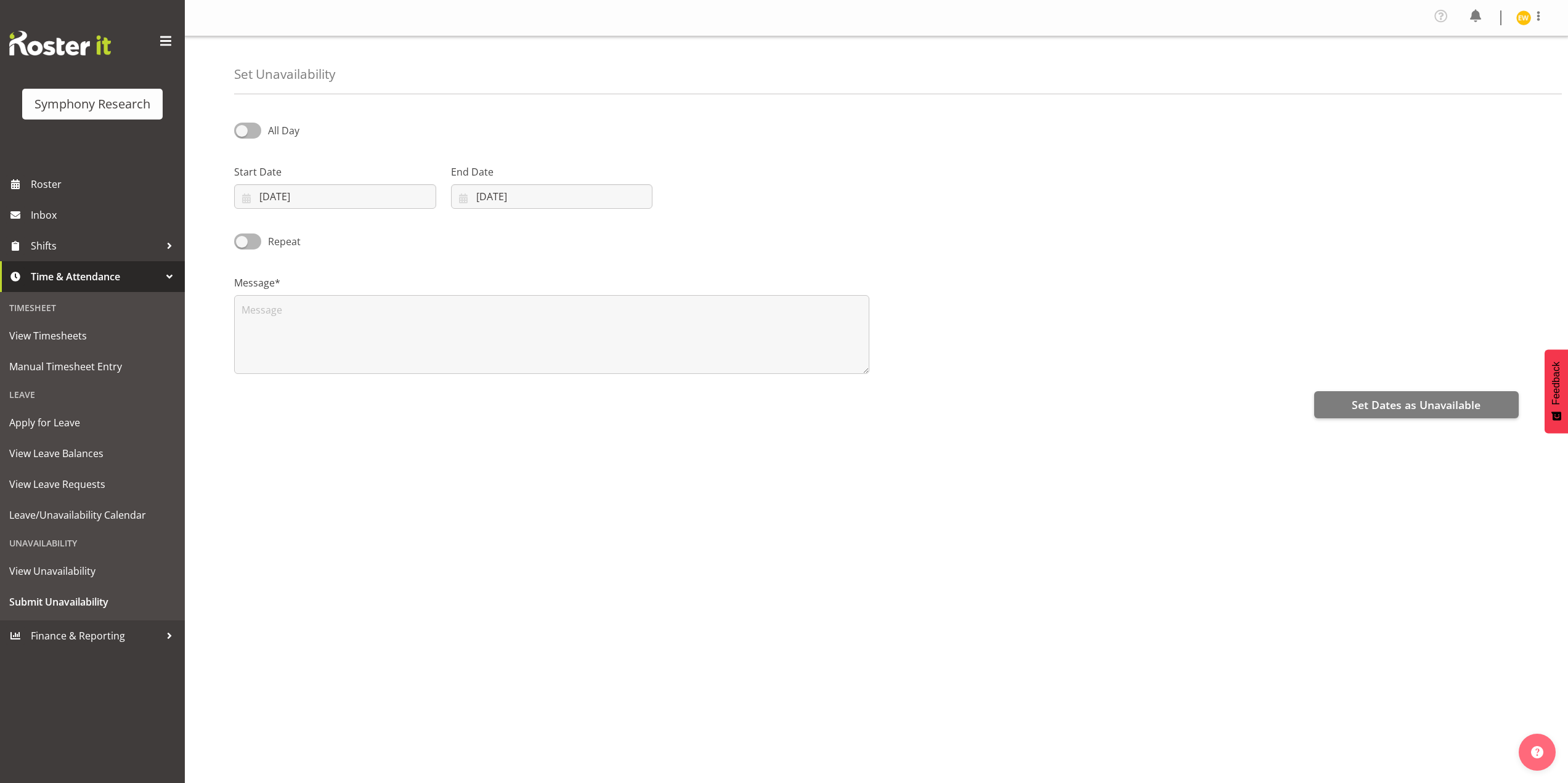
select select "8"
select select "2025"
click at [272, 192] on input "10/09/2025" at bounding box center [335, 196] width 202 height 25
click at [411, 342] on span "20" at bounding box center [410, 343] width 10 height 12
type input "20/09/2025"
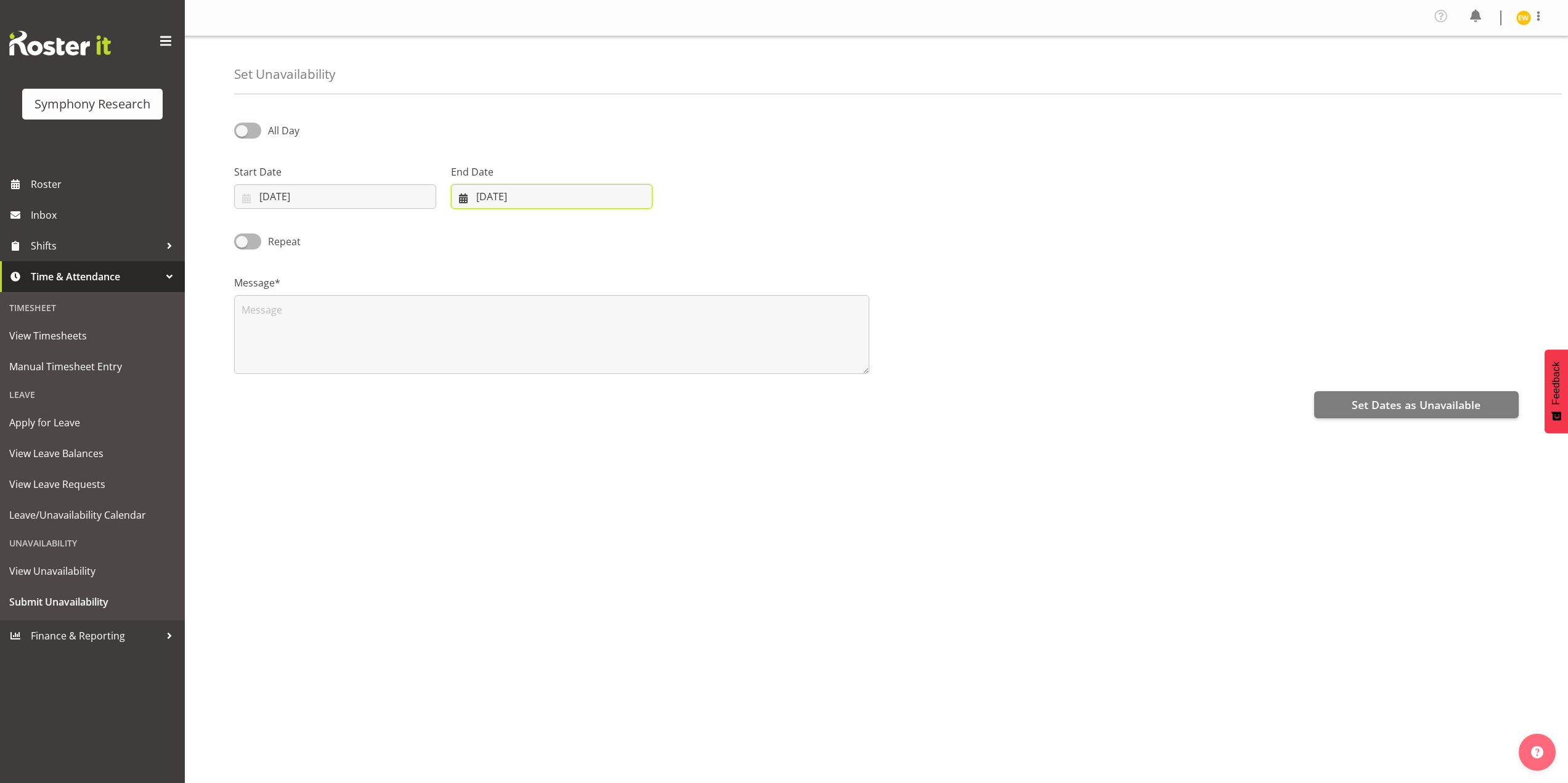
click at [483, 201] on input "10/09/2025" at bounding box center [552, 196] width 202 height 25
click at [616, 340] on link "20" at bounding box center [624, 344] width 25 height 23
type input "20/09/2025"
click at [495, 344] on textarea at bounding box center [552, 334] width 635 height 79
type textarea "a"
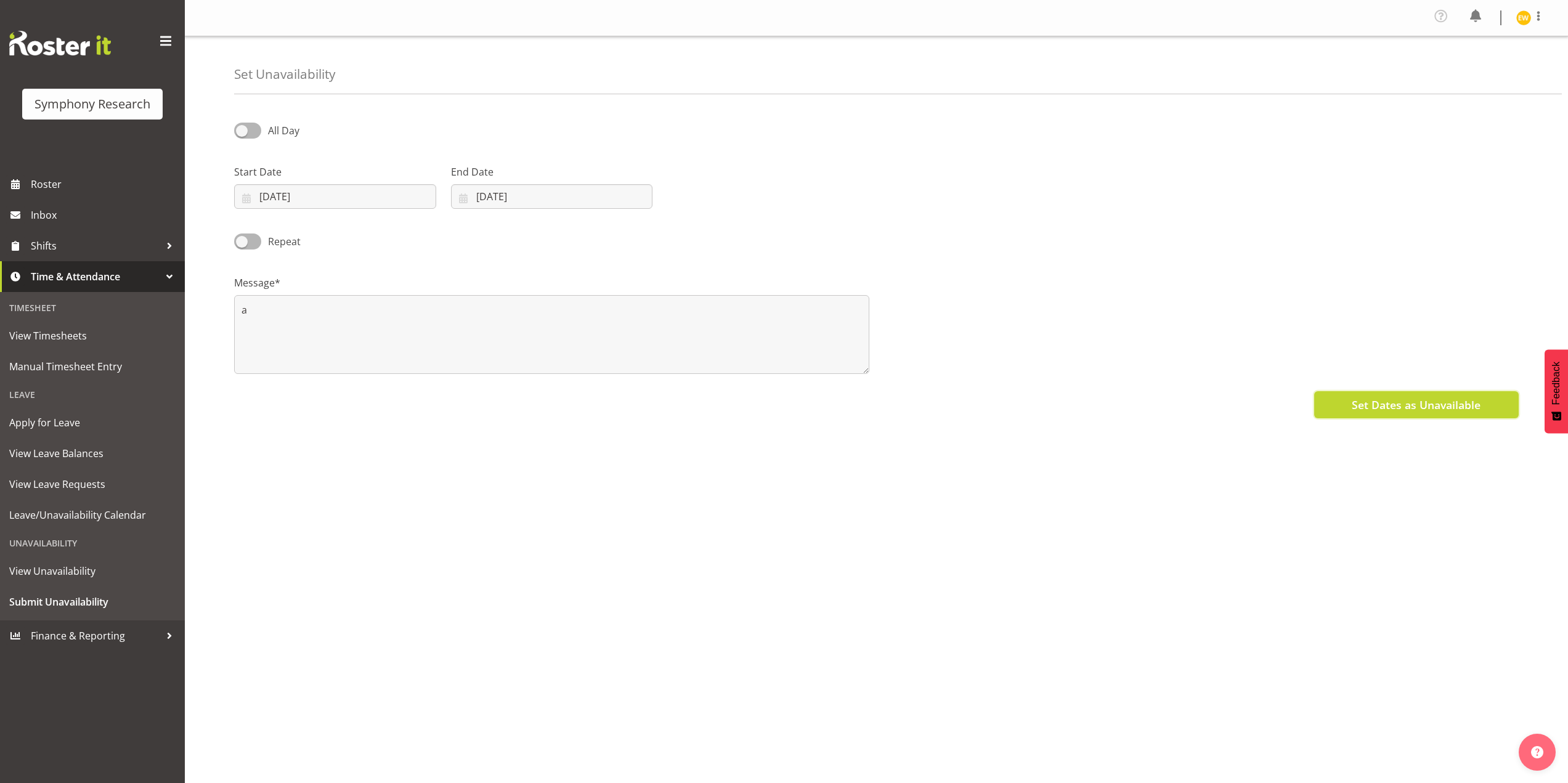
click at [1404, 406] on span "Set Dates as Unavailable" at bounding box center [1416, 404] width 128 height 16
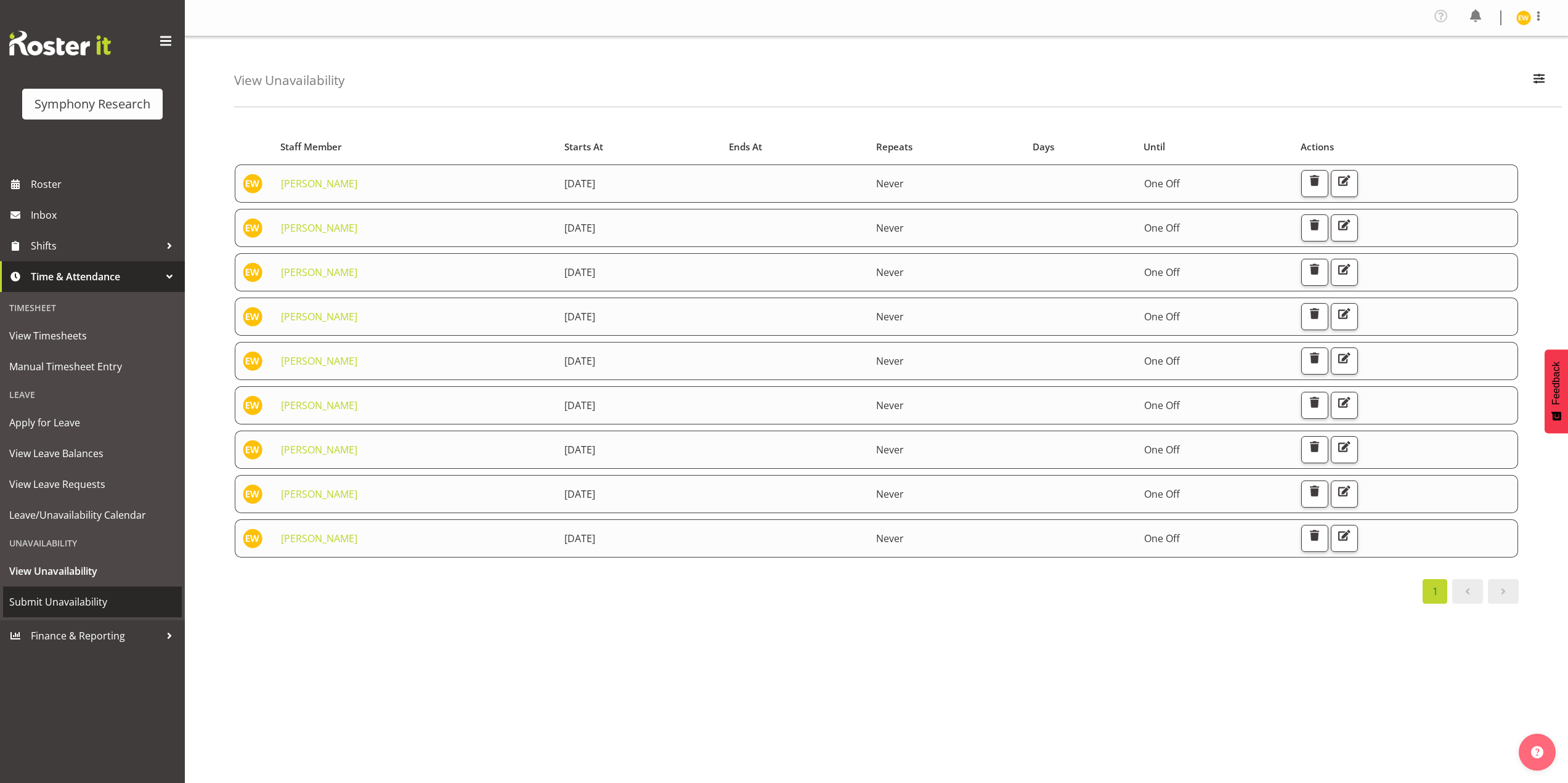
click at [52, 598] on span "Submit Unavailability" at bounding box center [92, 602] width 167 height 18
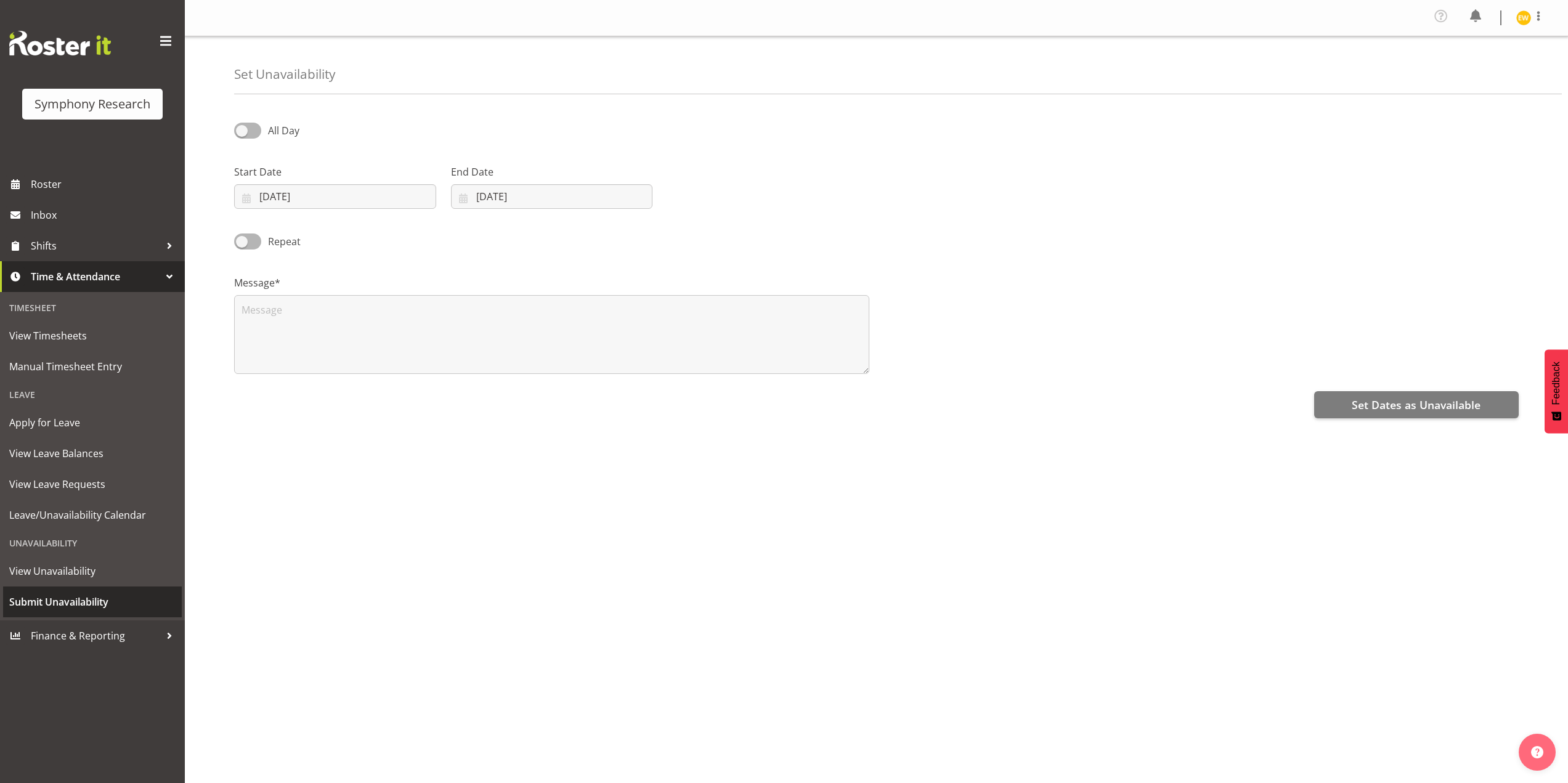
select select "8"
select select "2025"
click at [318, 200] on input "10/09/2025" at bounding box center [335, 196] width 202 height 25
click at [263, 375] on link "21" at bounding box center [260, 366] width 25 height 23
type input "21/09/2025"
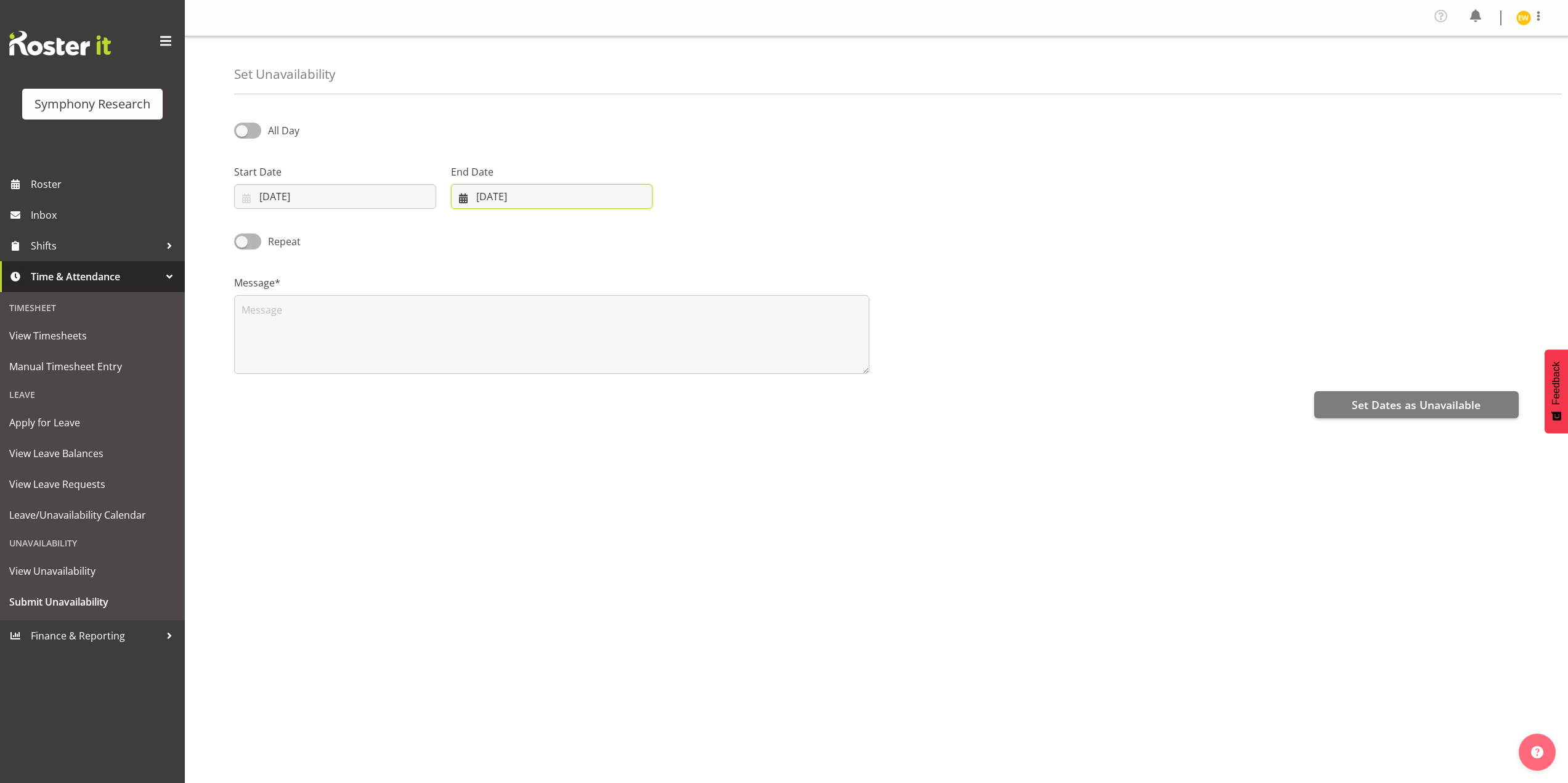
click at [510, 193] on input "10/09/2025" at bounding box center [552, 196] width 202 height 25
click at [474, 366] on span "21" at bounding box center [475, 366] width 10 height 12
type input "21/09/2025"
click at [373, 351] on textarea at bounding box center [552, 334] width 635 height 79
type textarea "a"
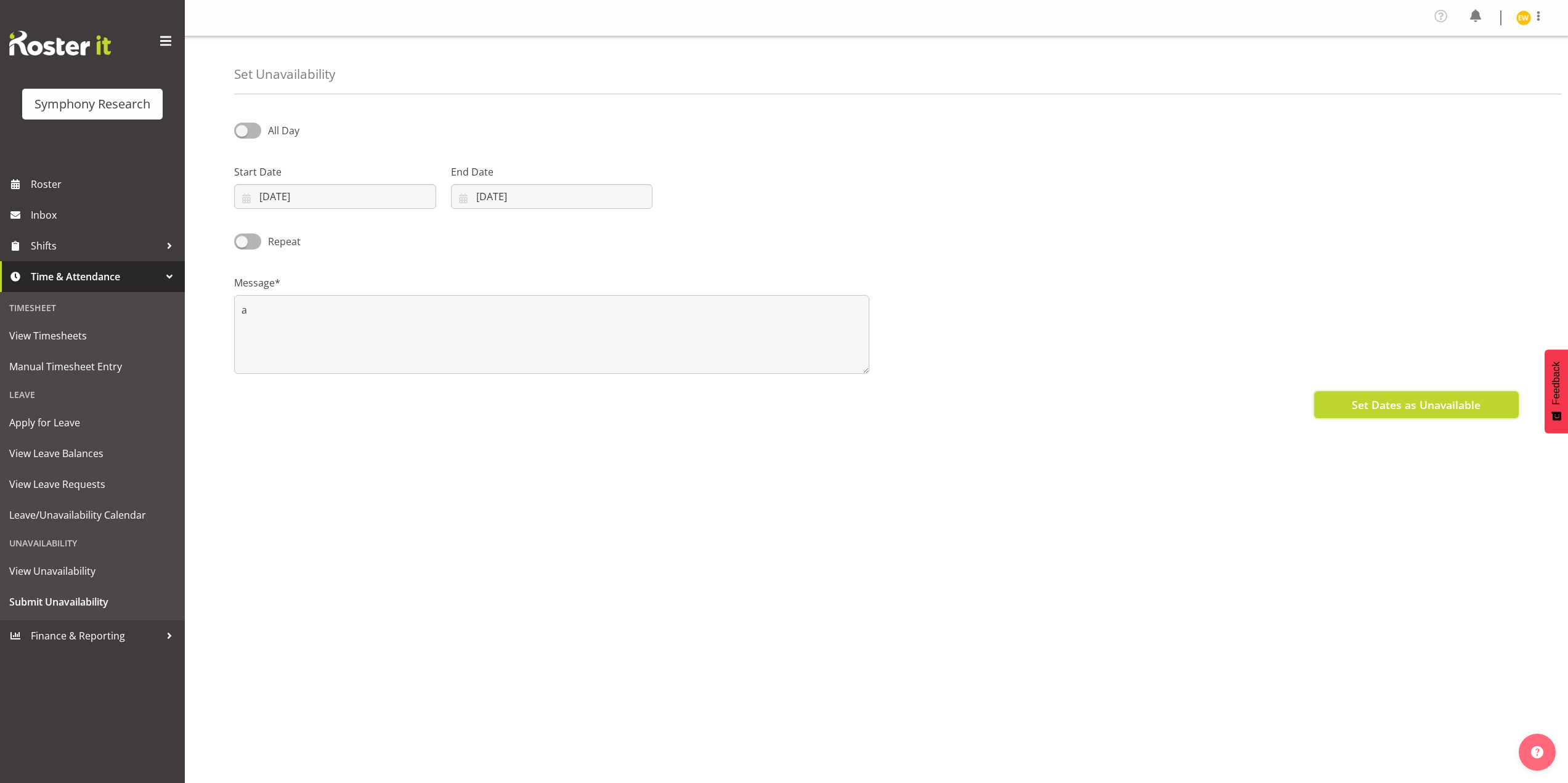
click at [1397, 415] on button "Set Dates as Unavailable" at bounding box center [1416, 404] width 205 height 27
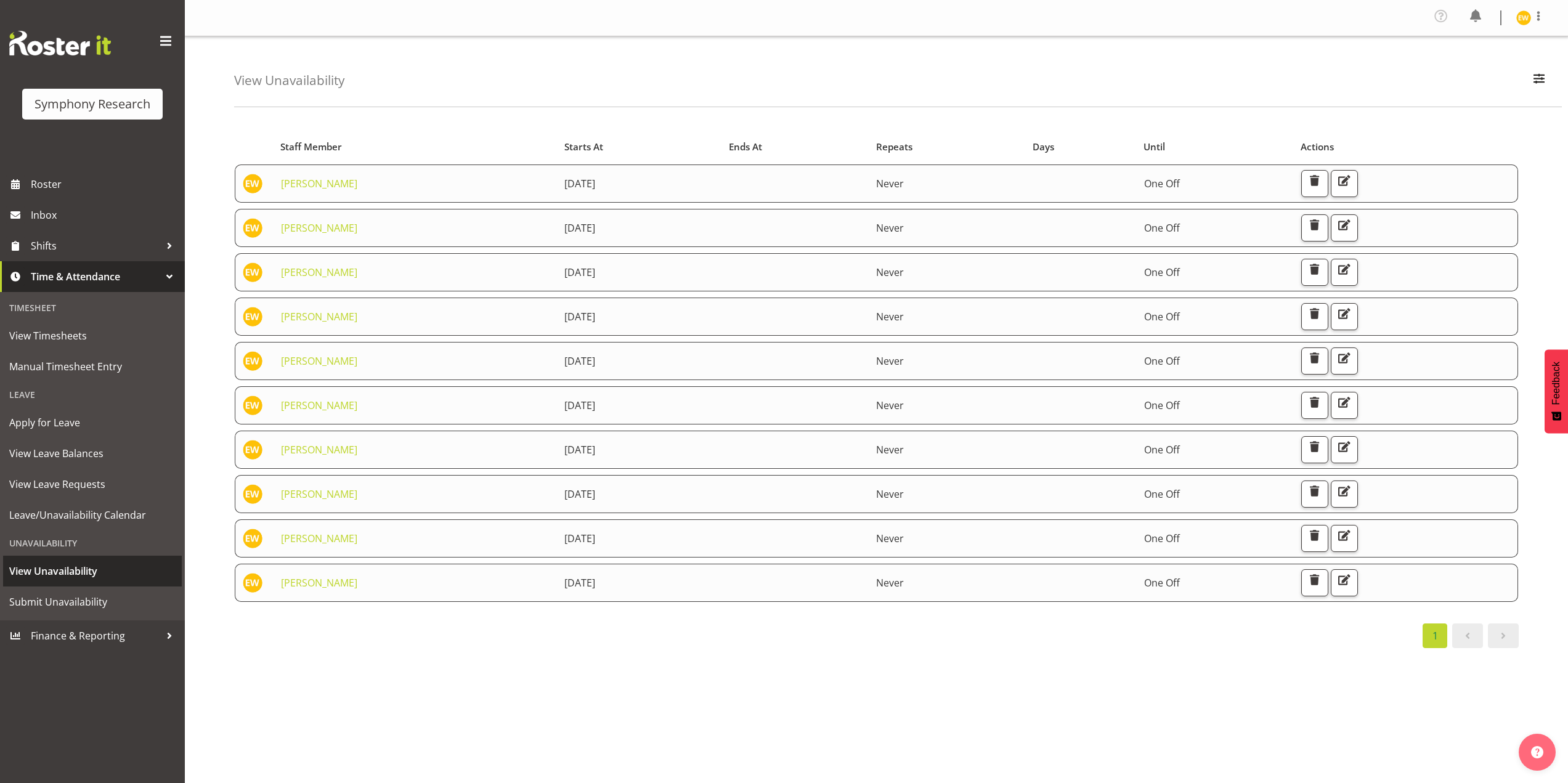
click at [71, 579] on span "View Unavailability" at bounding box center [92, 571] width 167 height 18
click at [1464, 641] on span at bounding box center [1467, 636] width 15 height 15
click at [572, 767] on div "Profile Log Out View Unavailability Search Search for a particular employee Sho…" at bounding box center [876, 392] width 1383 height 783
click at [830, 765] on div "Profile Log Out View Unavailability Search Search for a particular employee Sho…" at bounding box center [876, 392] width 1383 height 783
